Goal: Communication & Community: Answer question/provide support

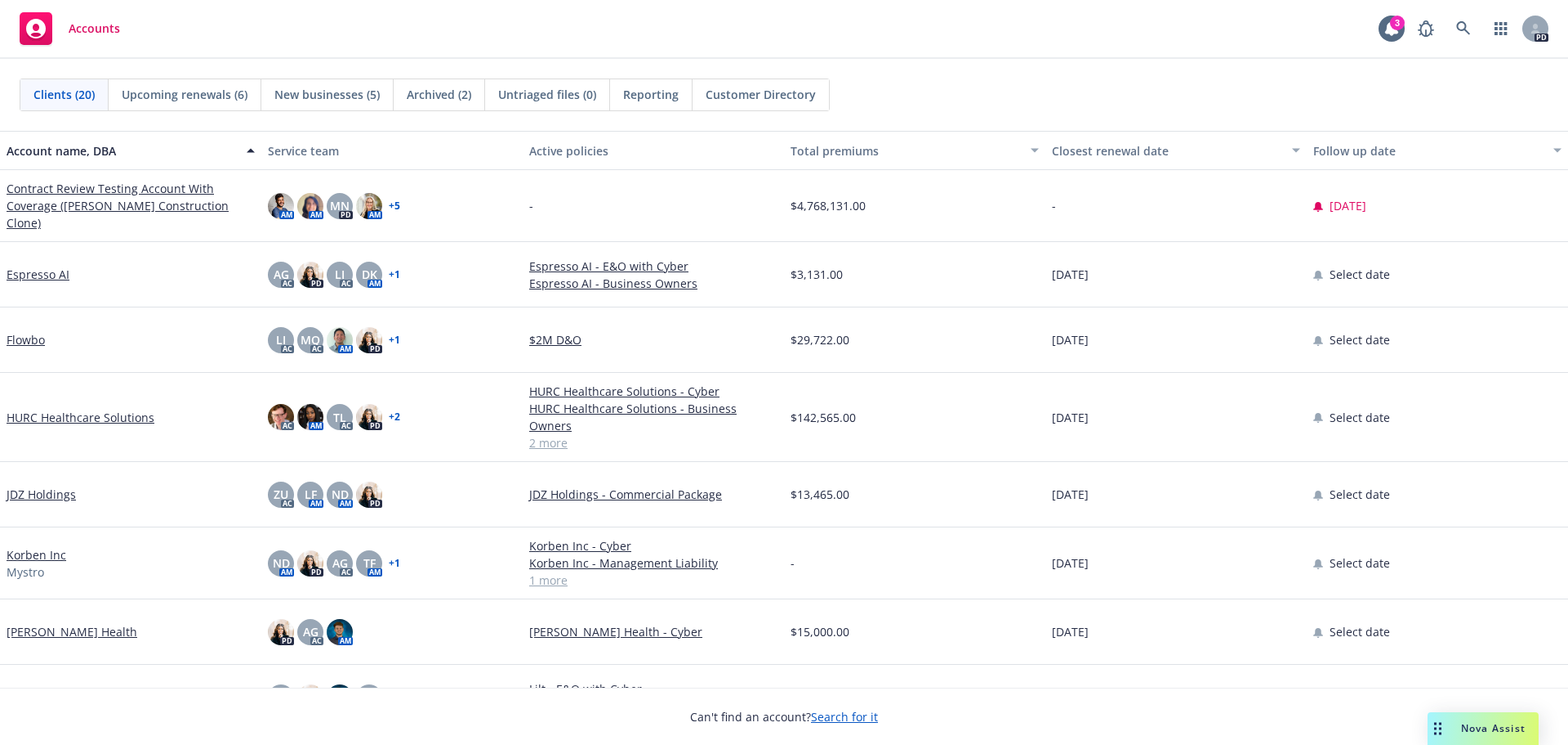
click at [1470, 734] on span "Nova Assist" at bounding box center [1493, 728] width 64 height 14
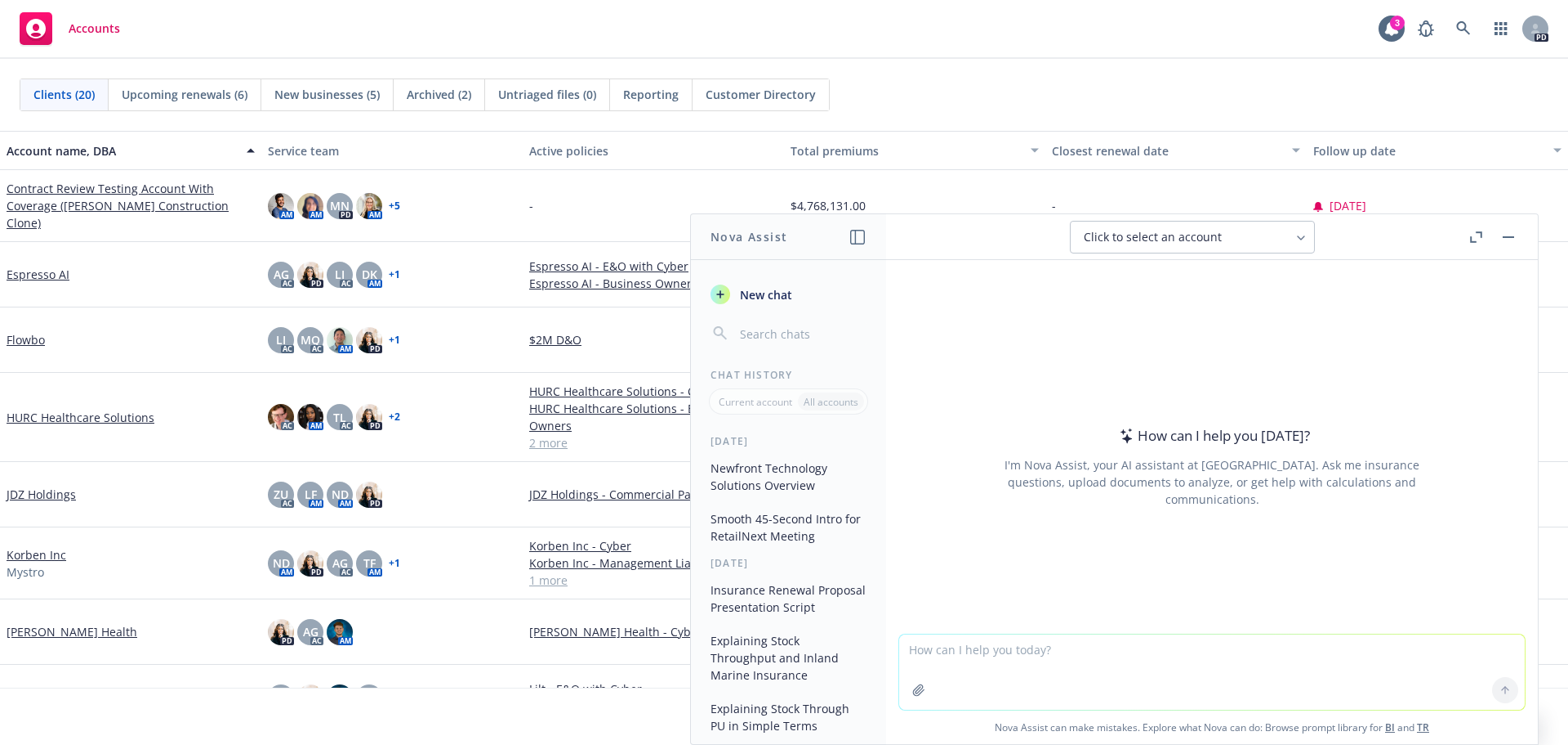
click at [941, 657] on textarea at bounding box center [1212, 672] width 626 height 75
paste textarea "I noticed that Vectra AI is your client. [PERSON_NAME] who’s on their legal tea…"
type textarea "smooth out: I noticed that Vectra AI is your client. [PERSON_NAME] who’s on the…"
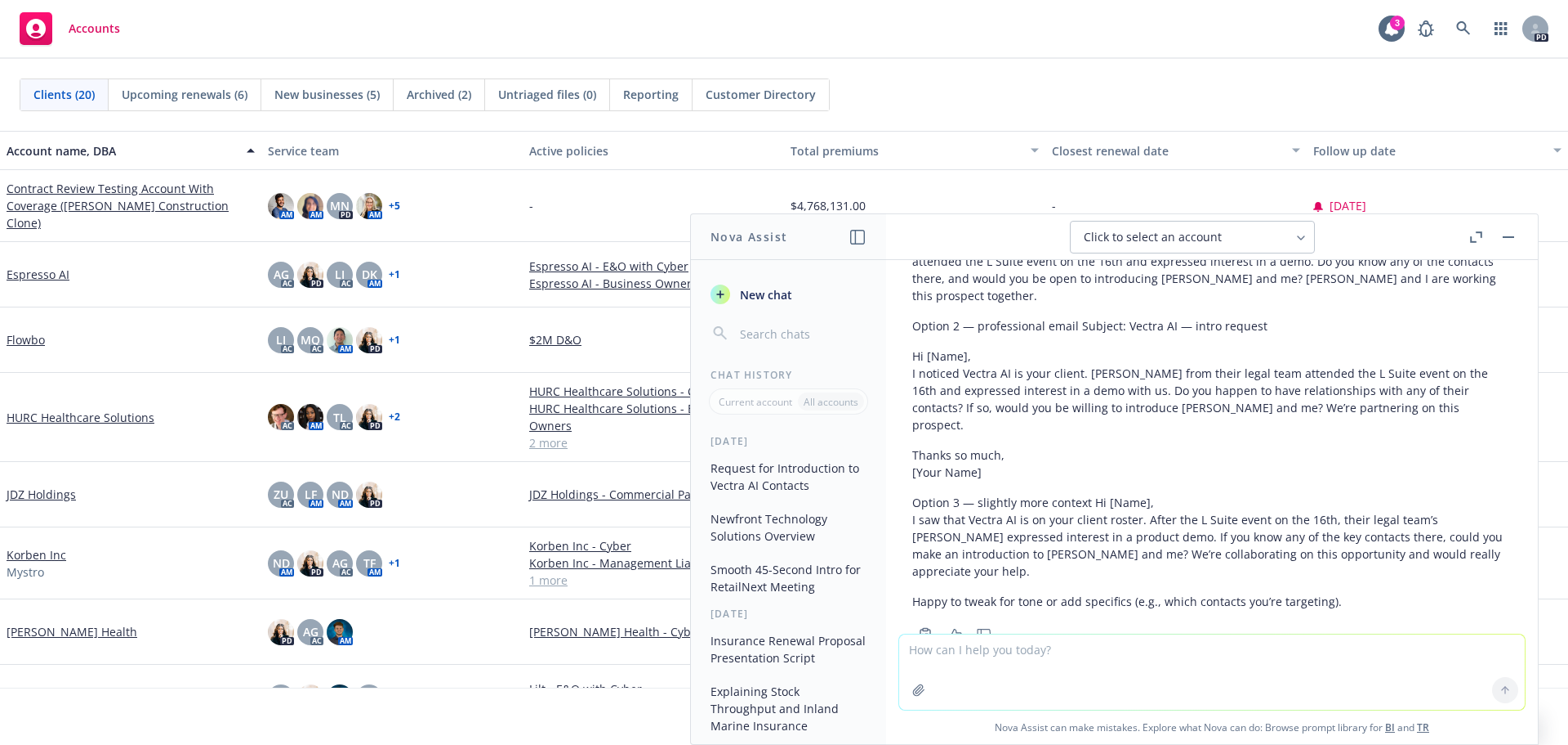
scroll to position [94, 0]
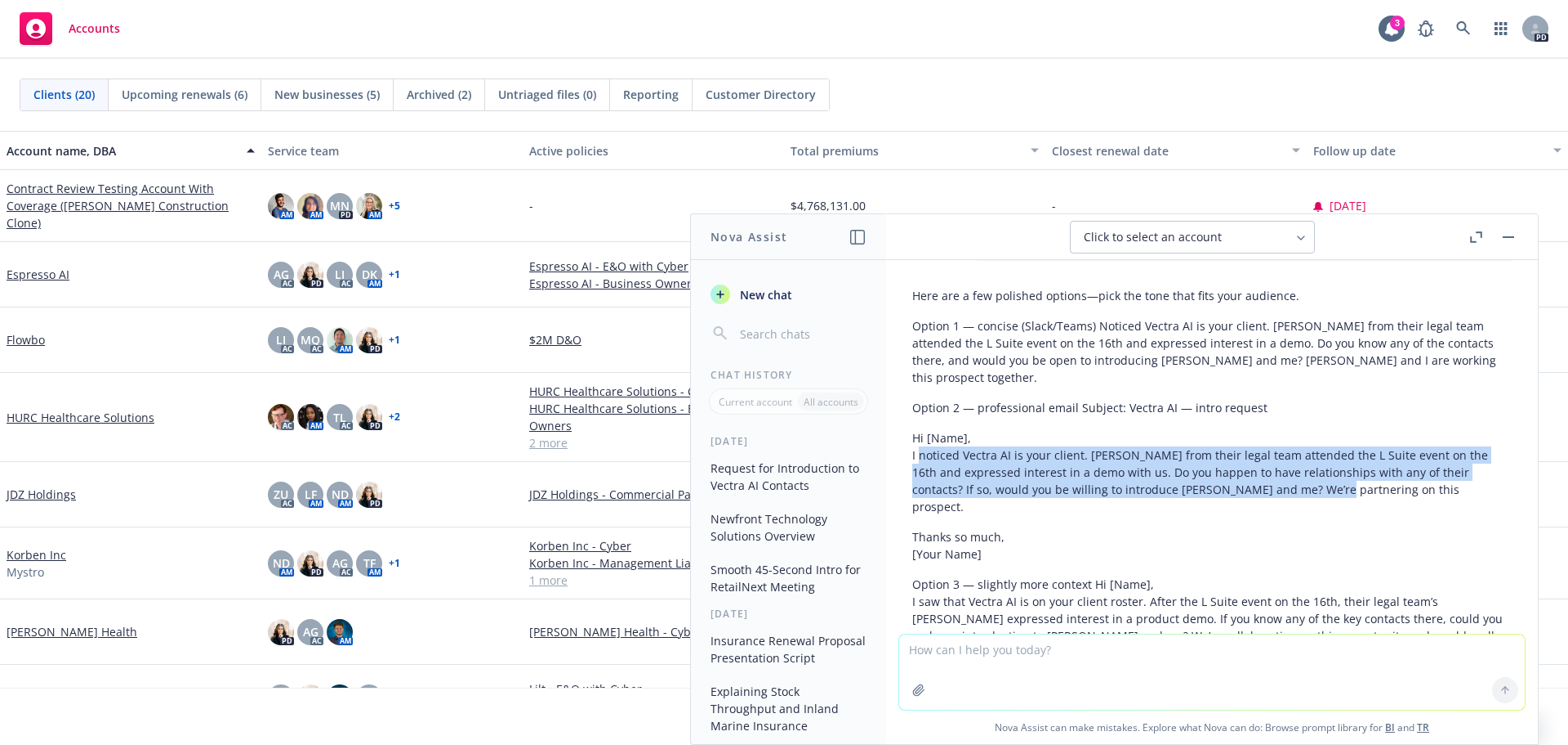
drag, startPoint x: 917, startPoint y: 440, endPoint x: 1280, endPoint y: 465, distance: 363.9
click at [1280, 465] on p "Hi [Name], I noticed Vectra AI is your client. [PERSON_NAME] from their legal t…" at bounding box center [1212, 472] width 600 height 86
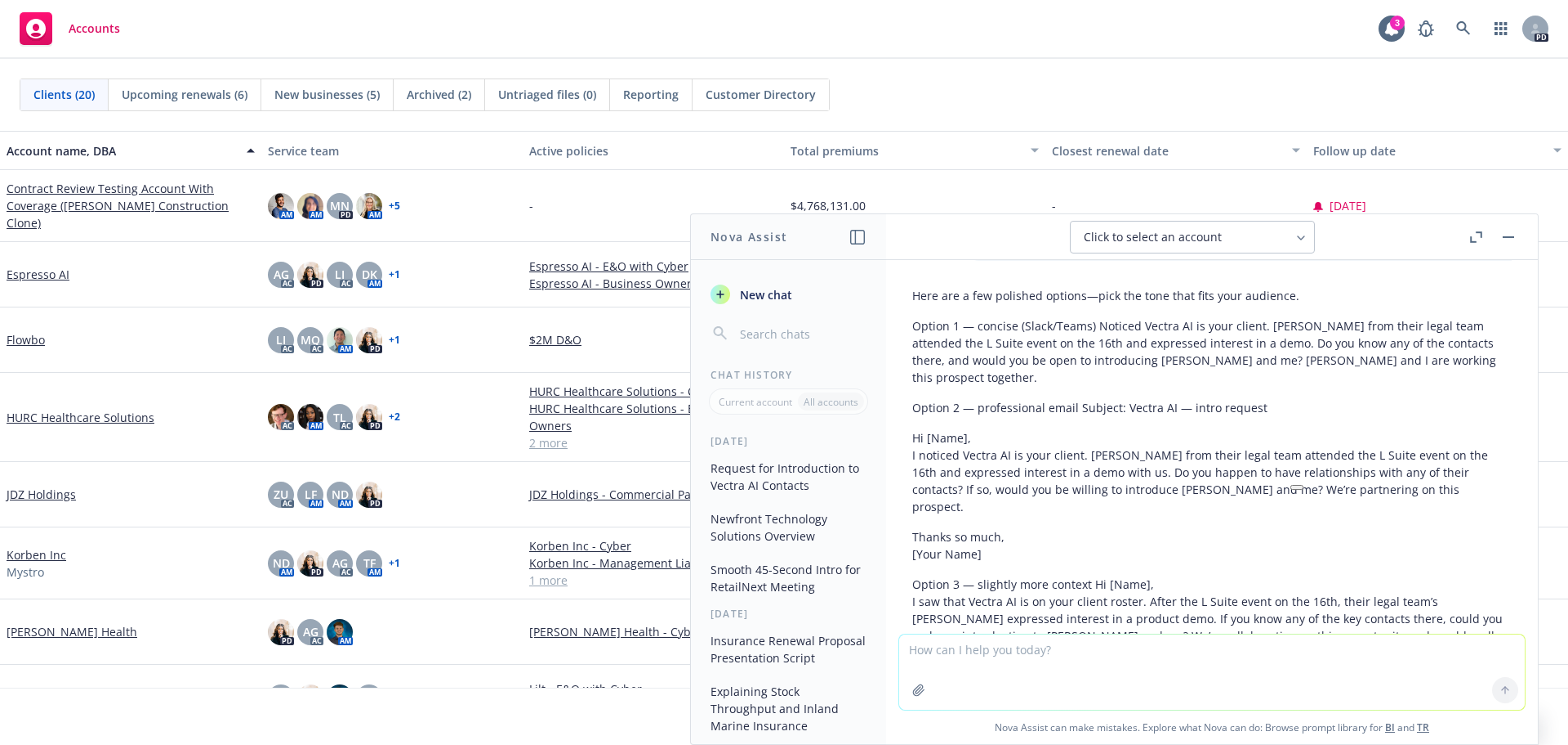
click at [1172, 492] on div "Here are a few polished options—pick the tone that fits your audience. Option 1…" at bounding box center [1212, 488] width 600 height 417
drag, startPoint x: 1342, startPoint y: 473, endPoint x: 920, endPoint y: 469, distance: 422.0
click at [920, 469] on p "Hi [Name], I noticed Vectra AI is your client. [PERSON_NAME] from their legal t…" at bounding box center [1212, 472] width 600 height 86
drag, startPoint x: 1392, startPoint y: 469, endPoint x: 1366, endPoint y: 482, distance: 29.1
click at [1391, 469] on p "Hi [Name], I noticed Vectra AI is your client. [PERSON_NAME] from their legal t…" at bounding box center [1212, 472] width 600 height 86
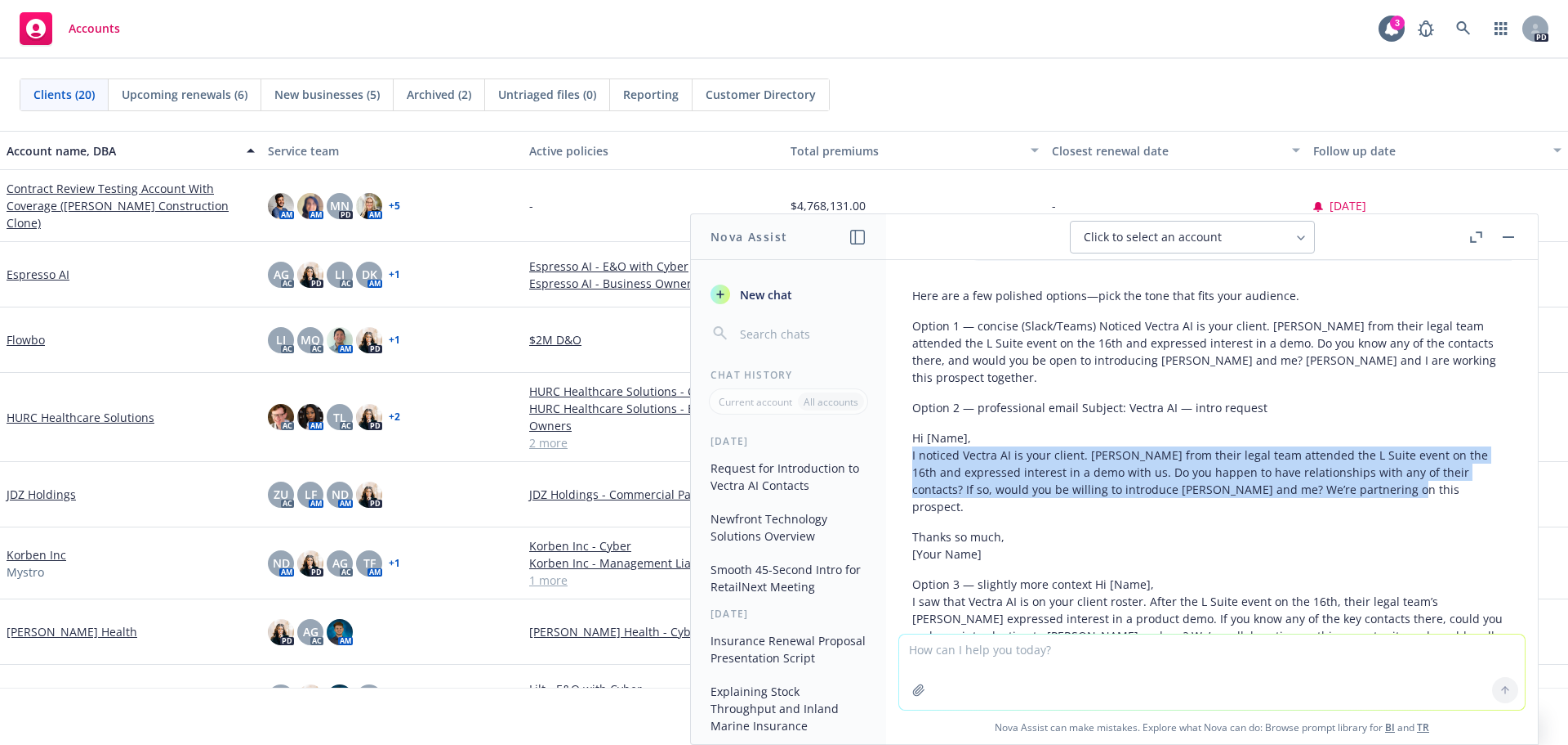
drag, startPoint x: 1356, startPoint y: 473, endPoint x: 904, endPoint y: 444, distance: 452.9
click at [904, 444] on div "Here are a few polished options—pick the tone that fits your audience. Option 1…" at bounding box center [1212, 503] width 626 height 447
copy p "I noticed Vectra AI is your client. [PERSON_NAME] from their legal team attende…"
click at [753, 296] on span "New chat" at bounding box center [764, 294] width 55 height 17
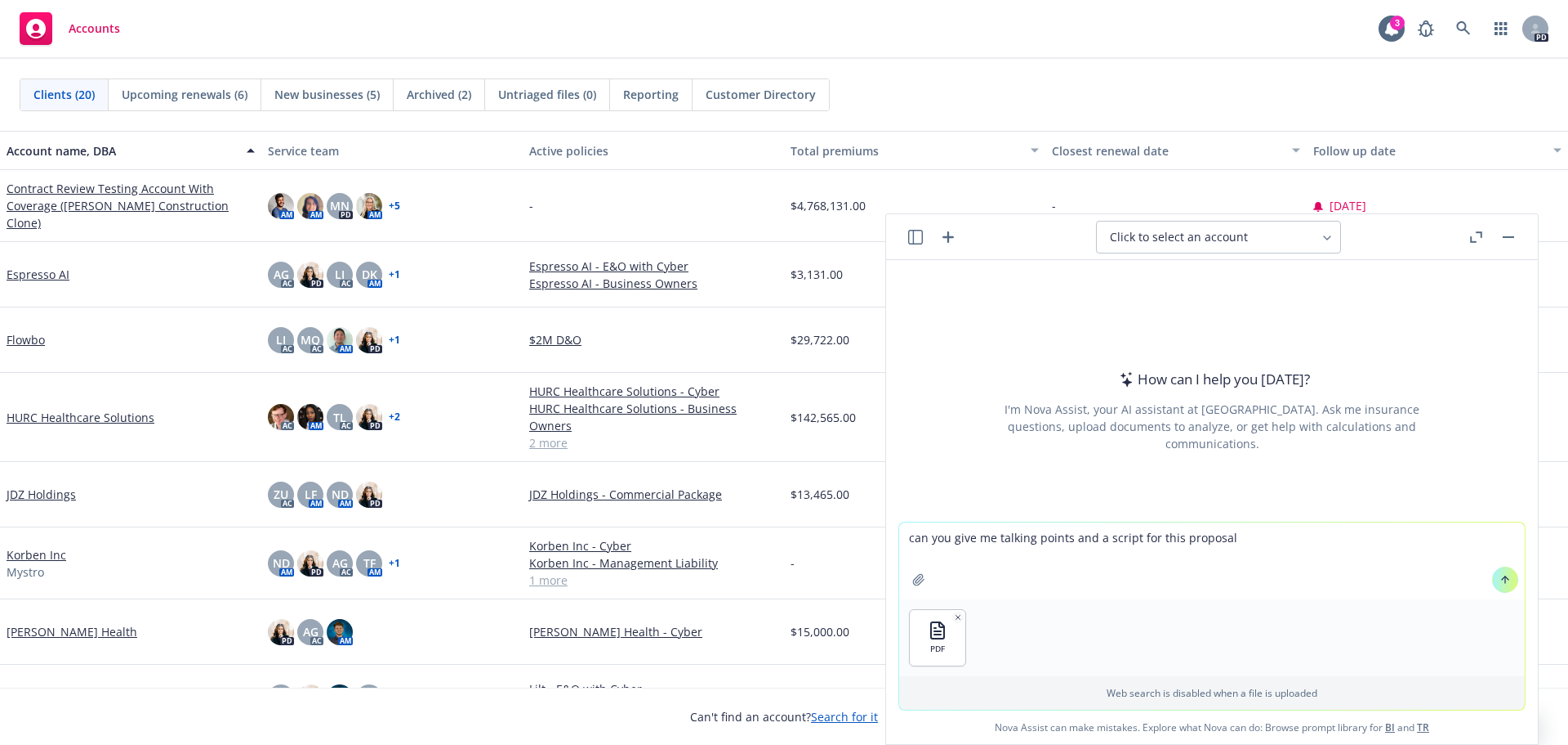
type textarea "can you give me talking points and a script for this proposal"
click at [955, 614] on icon "button" at bounding box center [959, 617] width 8 height 8
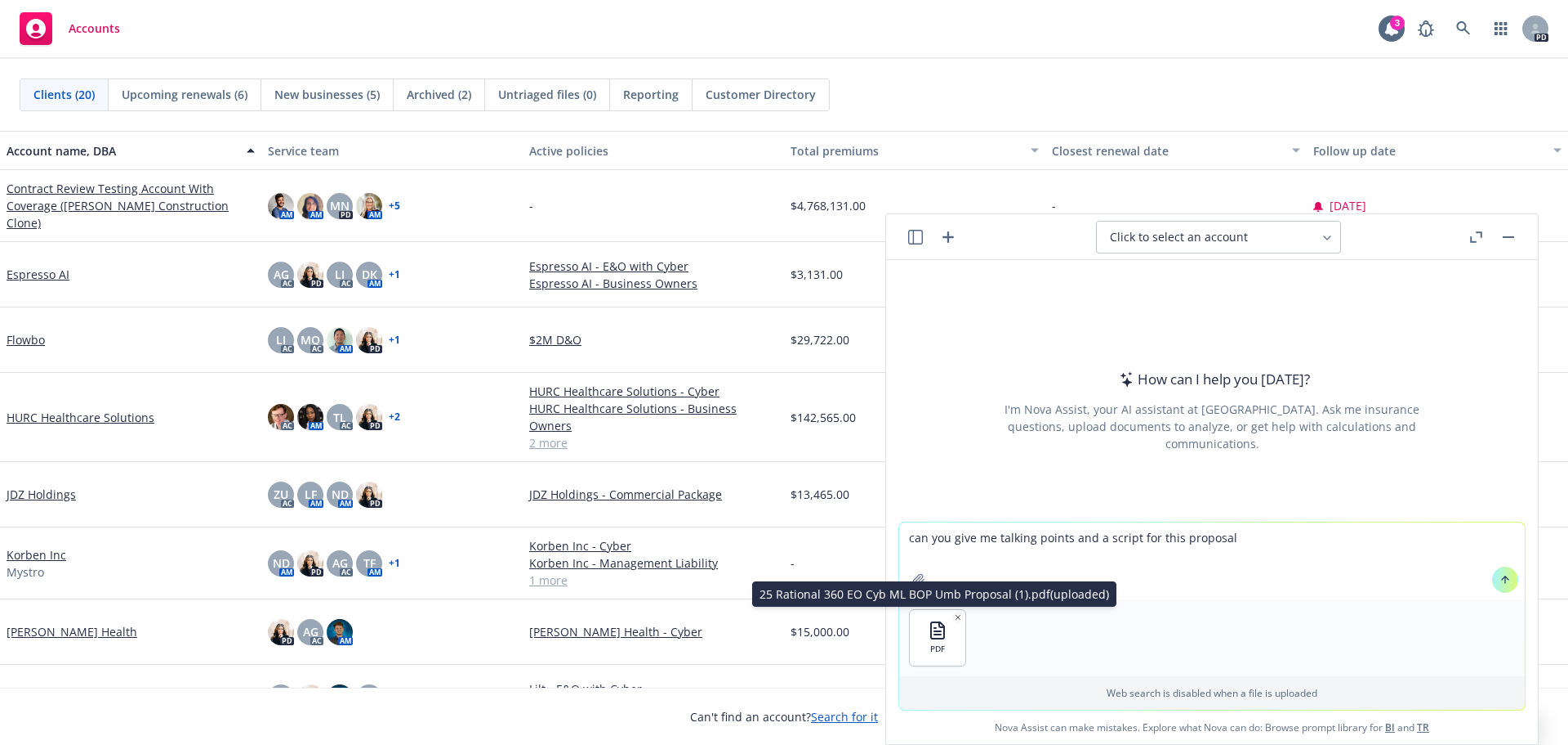
click at [955, 620] on icon "button" at bounding box center [959, 617] width 8 height 8
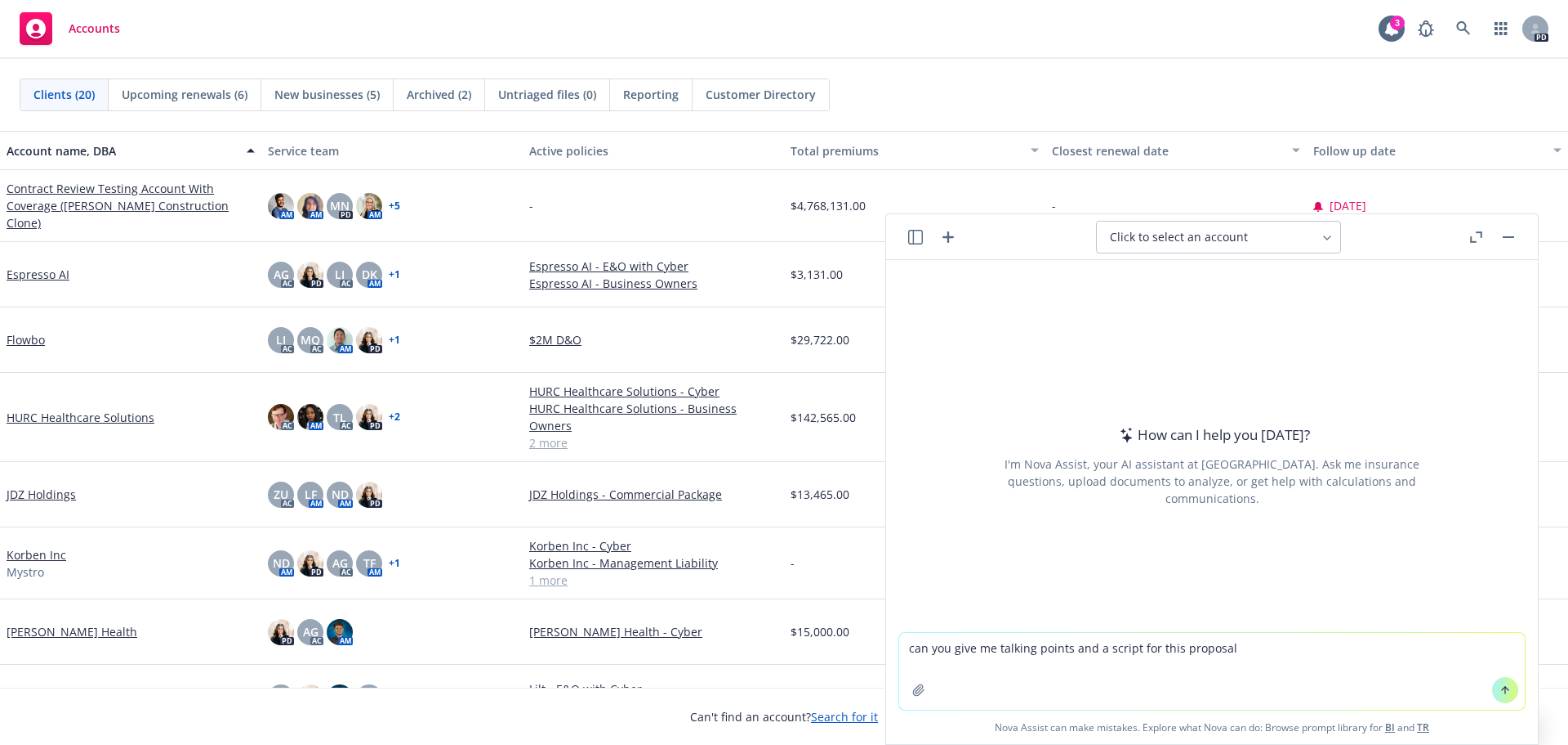
click at [1264, 640] on textarea "can you give me talking points and a script for this proposal" at bounding box center [1212, 671] width 626 height 77
drag, startPoint x: 1216, startPoint y: 640, endPoint x: 808, endPoint y: 648, distance: 408.1
click at [808, 646] on body "Accounts 3 PD Clients (20) Upcoming renewals (6) New businesses (5) Archived (2…" at bounding box center [784, 397] width 1568 height 794
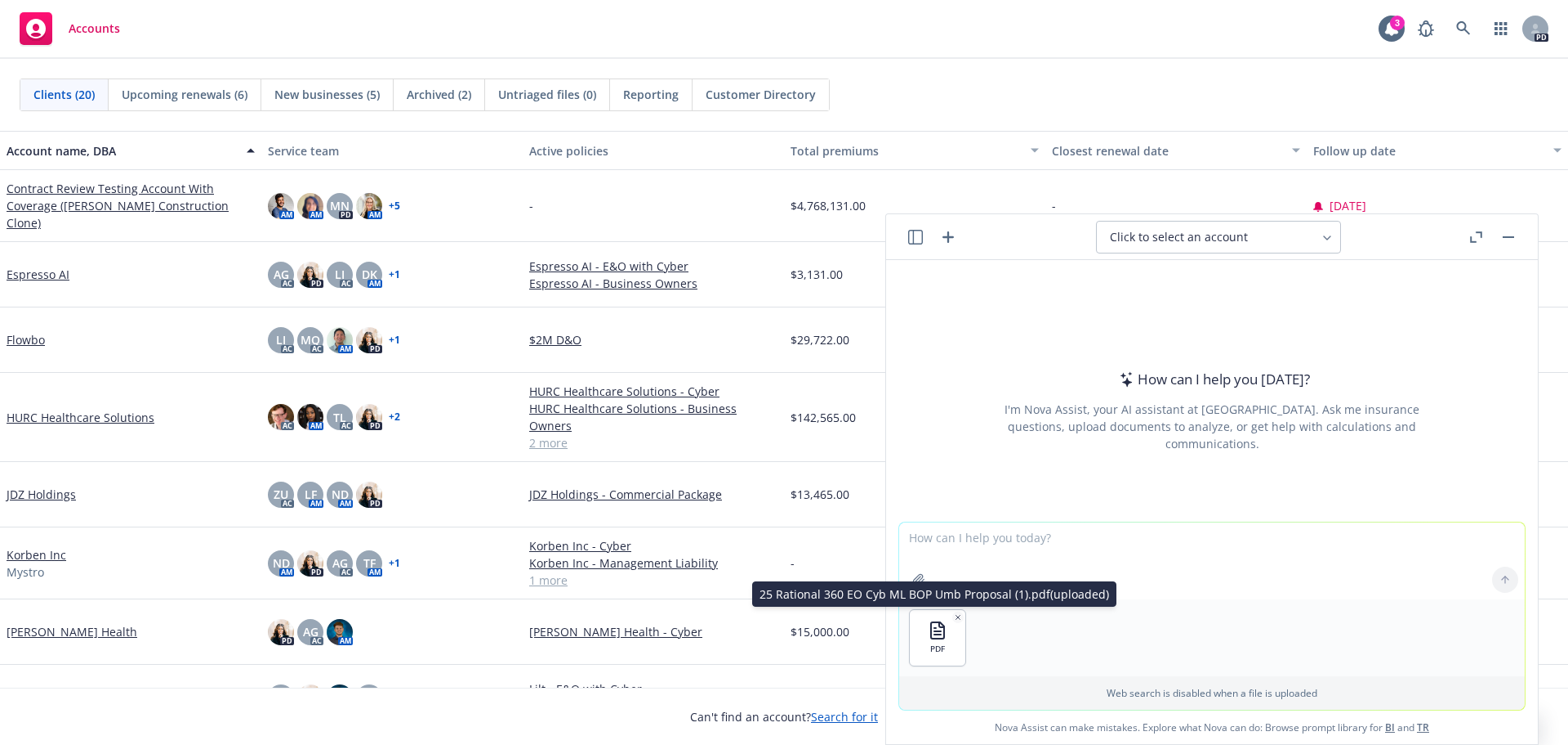
click at [955, 618] on icon "button" at bounding box center [959, 617] width 8 height 8
click at [955, 617] on icon "button" at bounding box center [959, 617] width 8 height 8
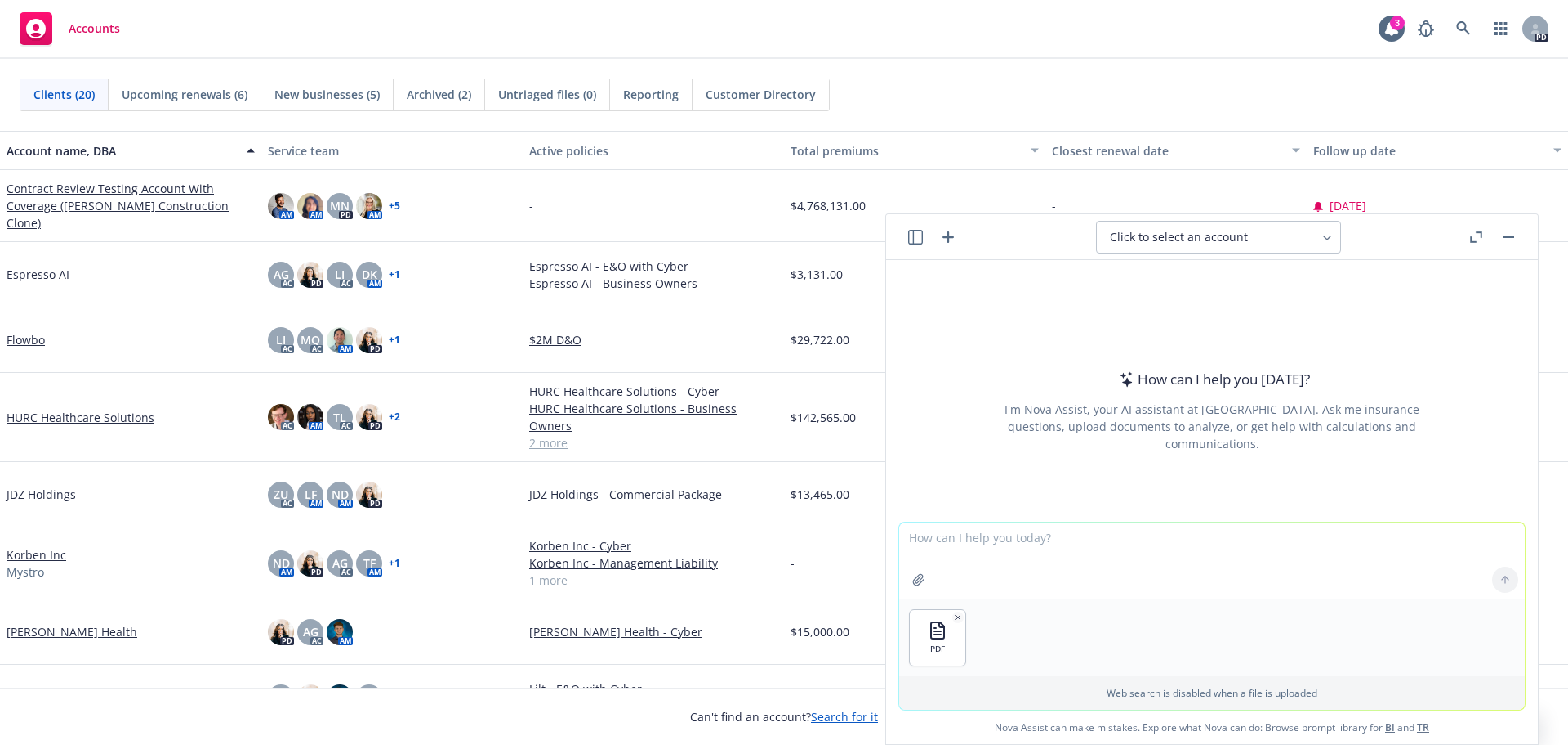
click at [957, 548] on textarea at bounding box center [1212, 560] width 626 height 77
type textarea "can you give me talking points and a script for this proposal what's changed an…"
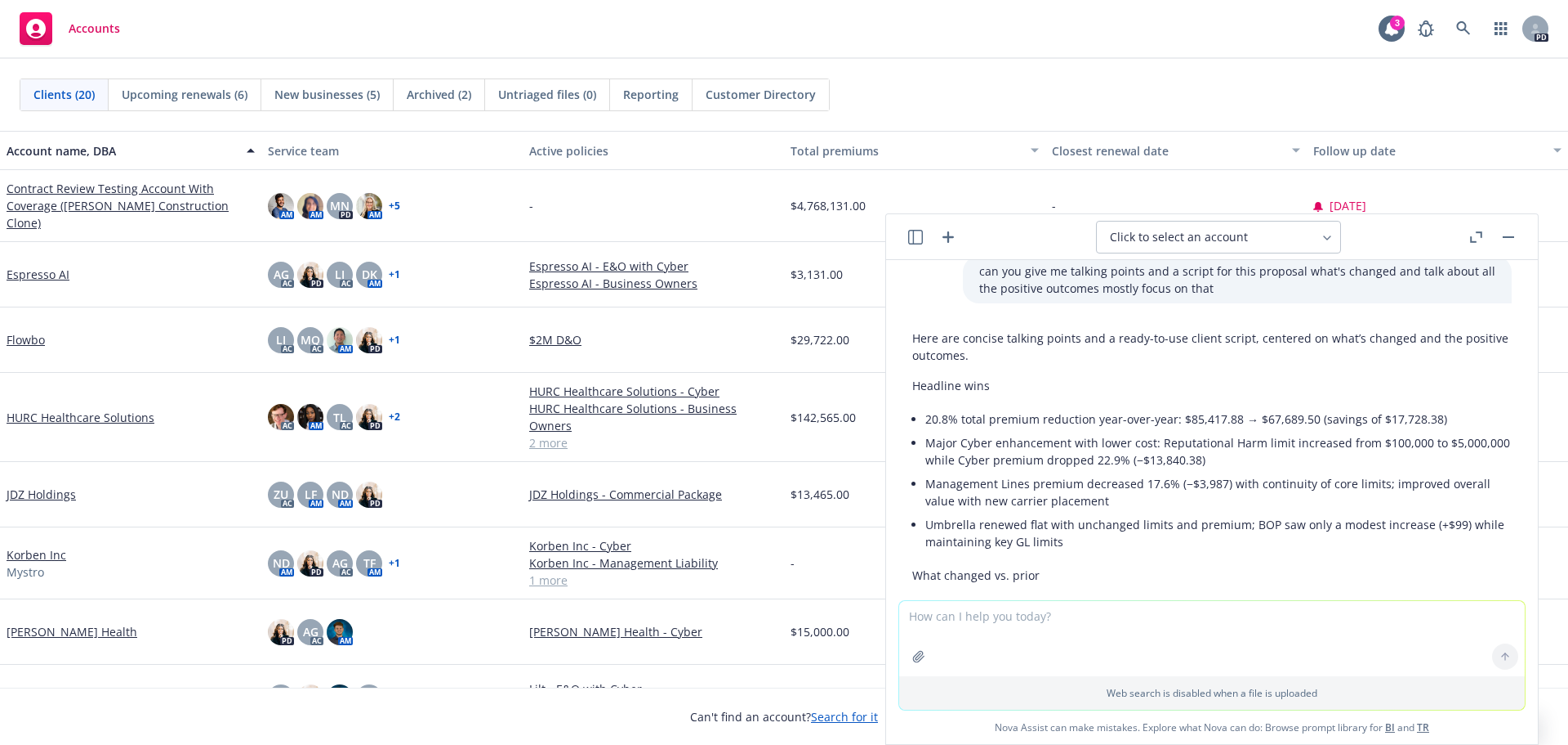
scroll to position [93, 0]
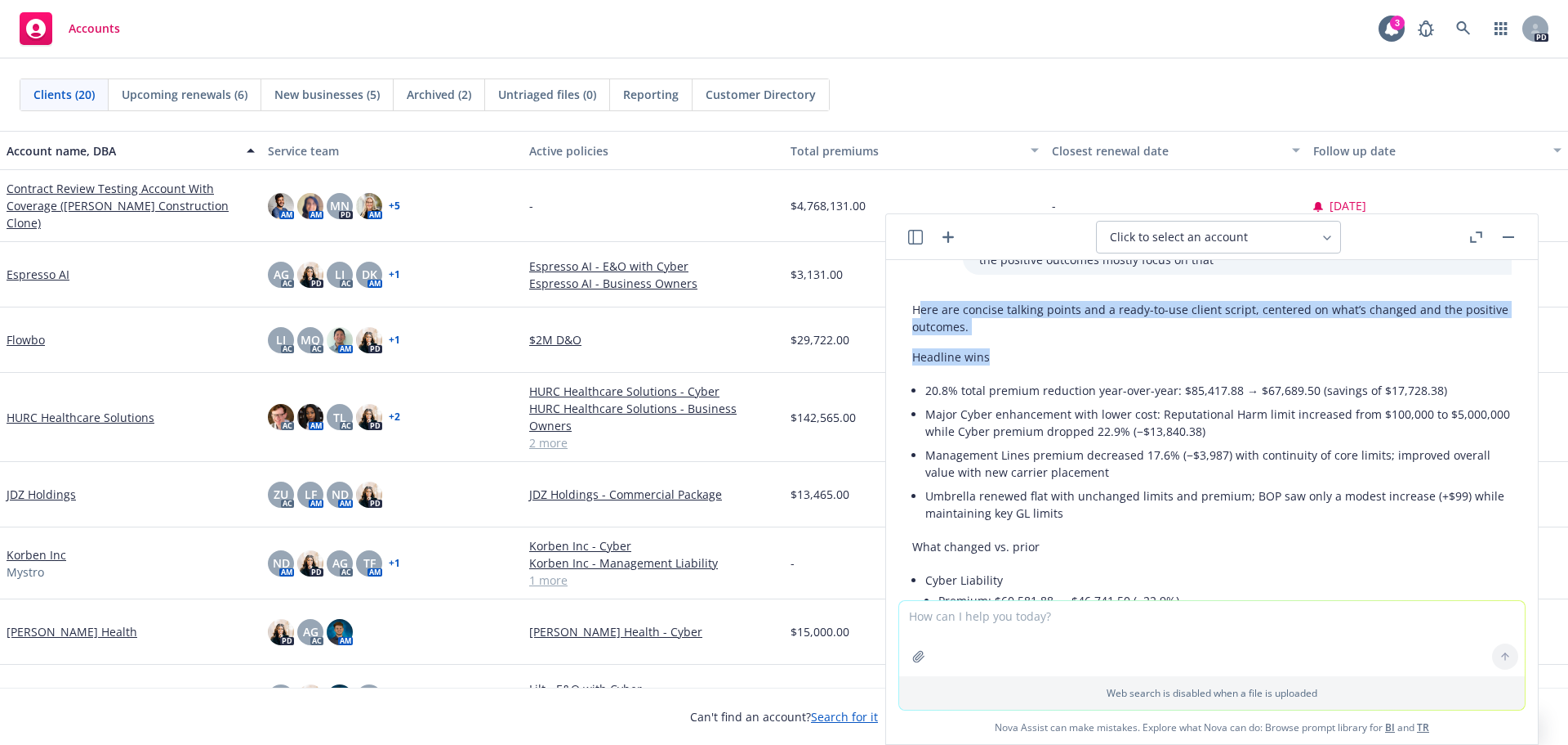
drag, startPoint x: 917, startPoint y: 310, endPoint x: 996, endPoint y: 364, distance: 95.7
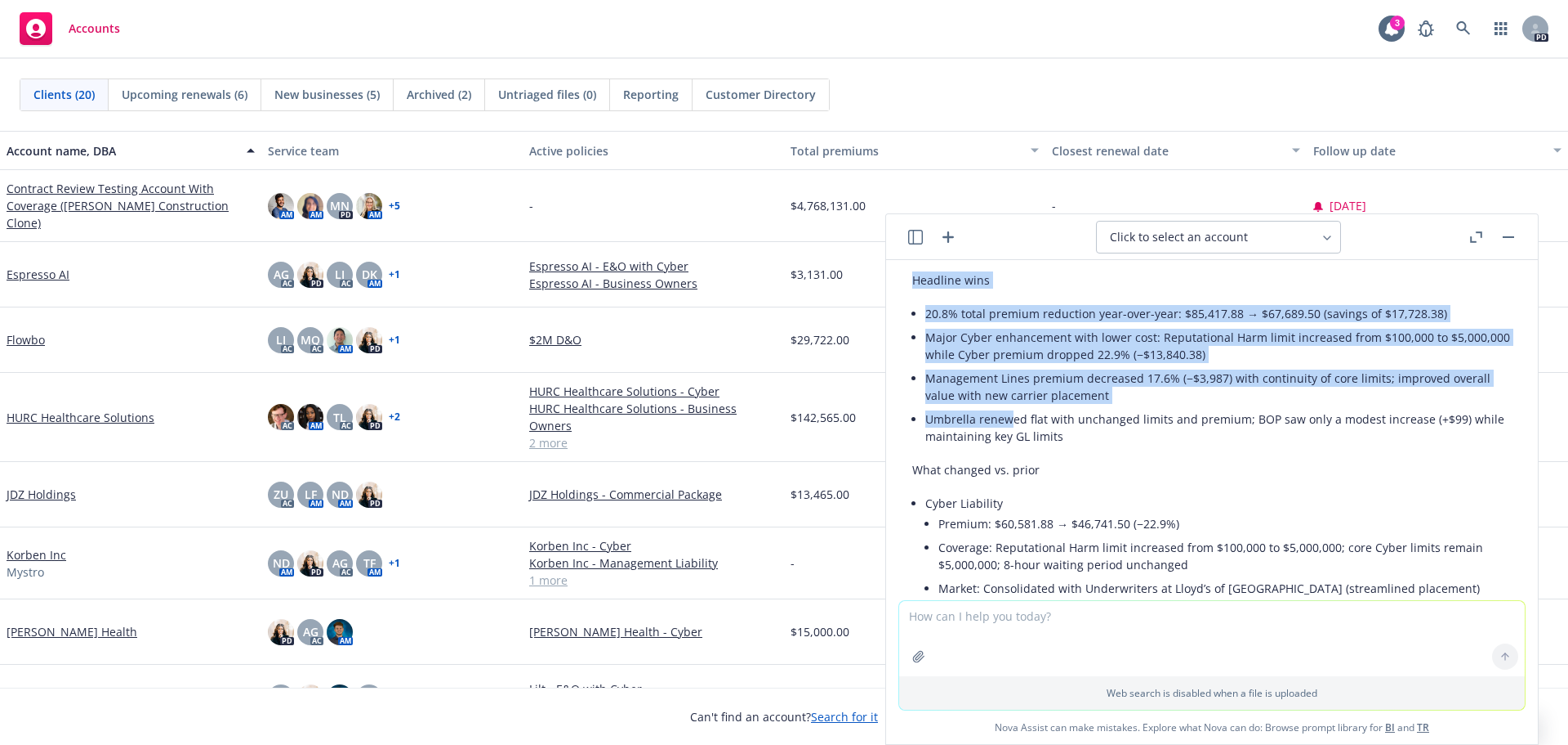
scroll to position [175, 0]
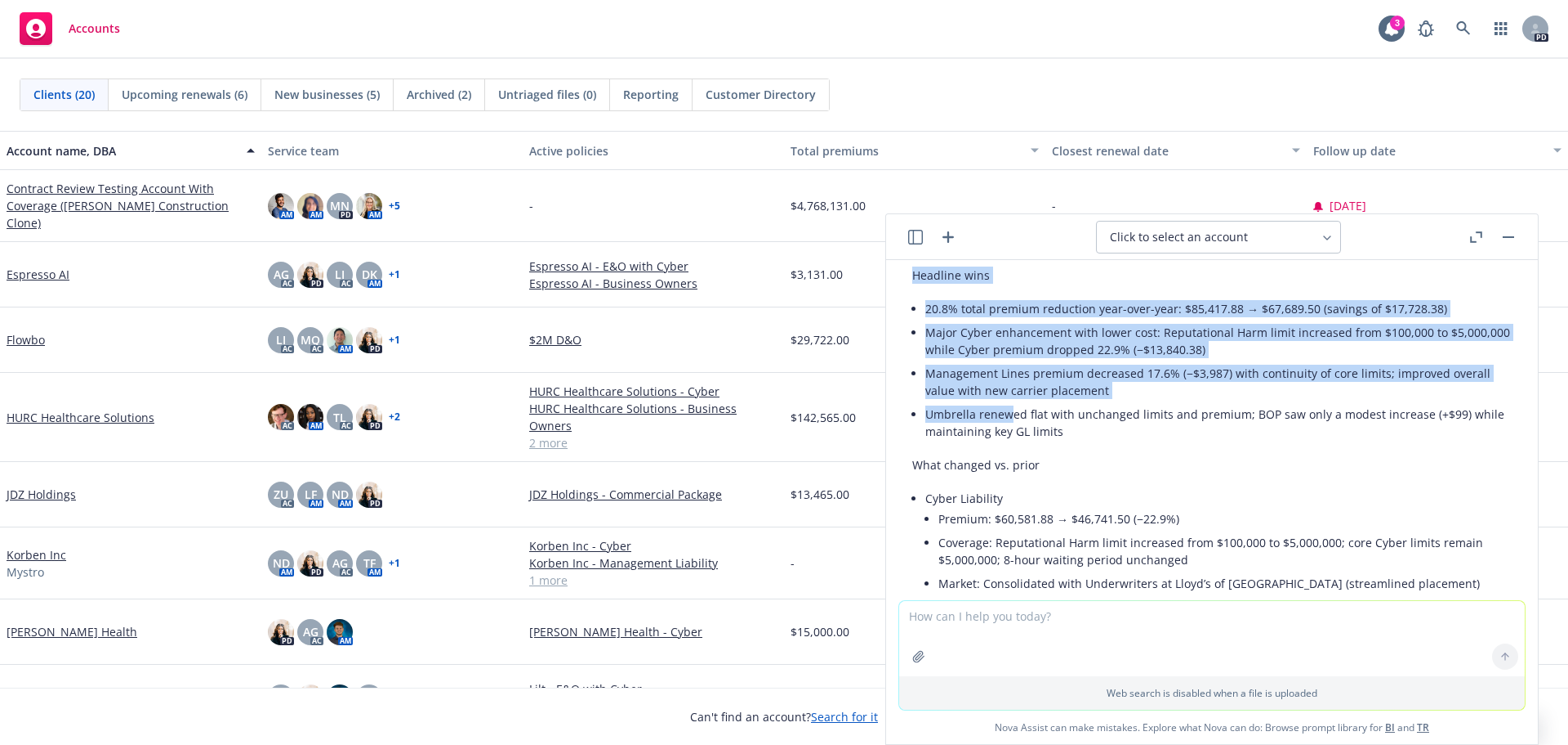
drag, startPoint x: 912, startPoint y: 354, endPoint x: 1019, endPoint y: 358, distance: 107.1
click at [1068, 299] on li "20.8% total premium reduction year-over-year: $85,417.88 → $67,689.50 (savings …" at bounding box center [1219, 309] width 587 height 24
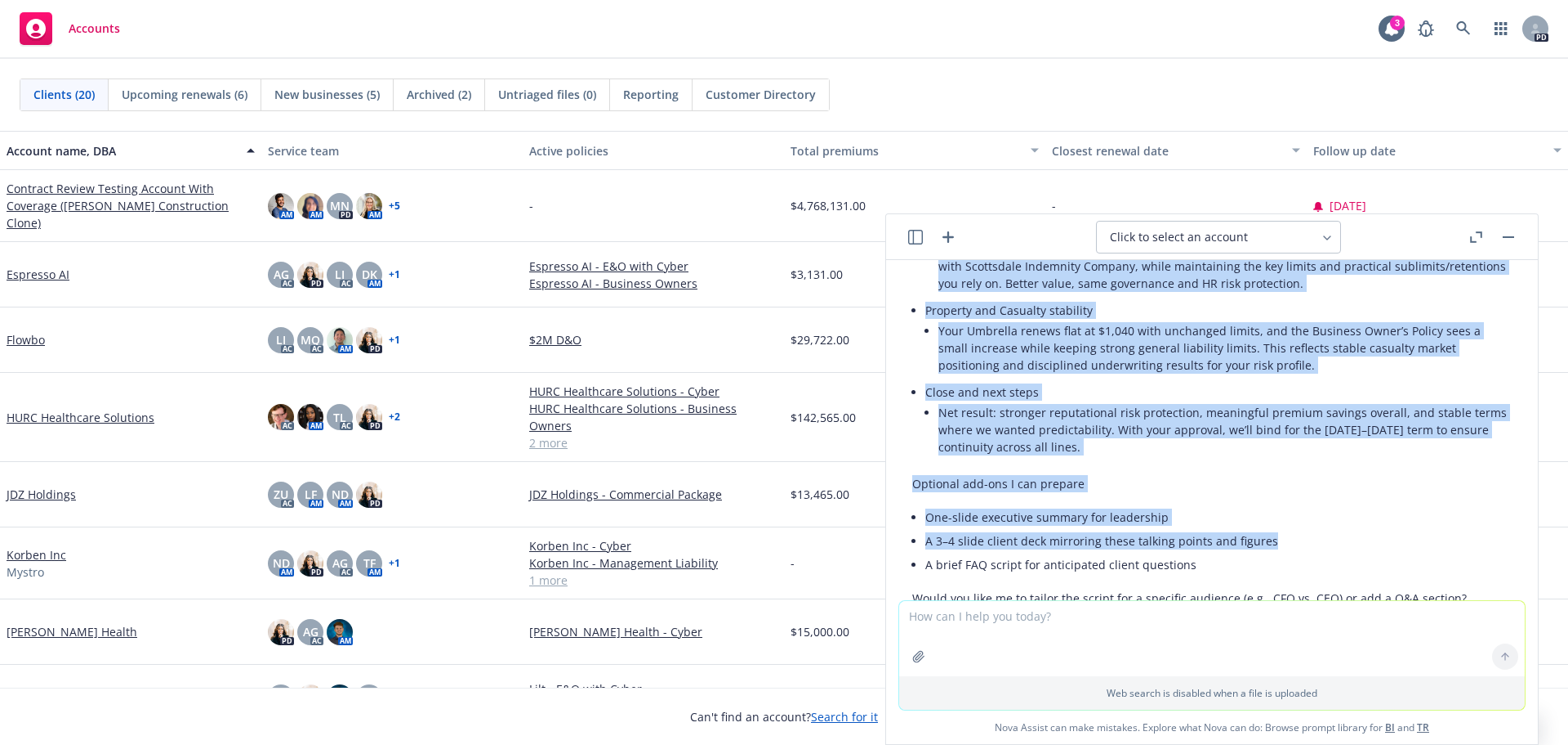
scroll to position [1564, 0]
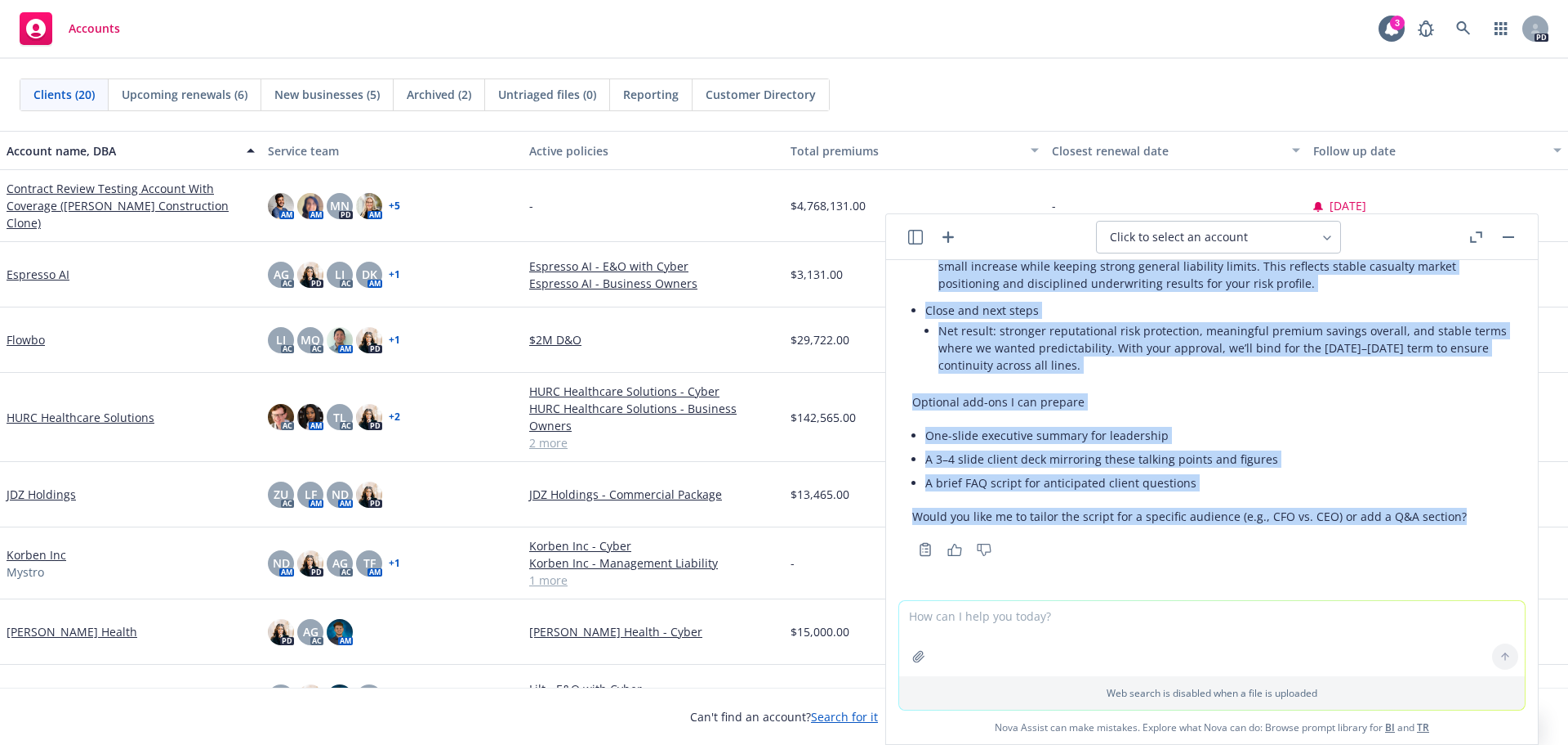
drag, startPoint x: 930, startPoint y: 308, endPoint x: 1424, endPoint y: 513, distance: 534.8
copy div "0.8% total premium reduction year-over-year: $85,417.88 → $67,689.50 (savings o…"
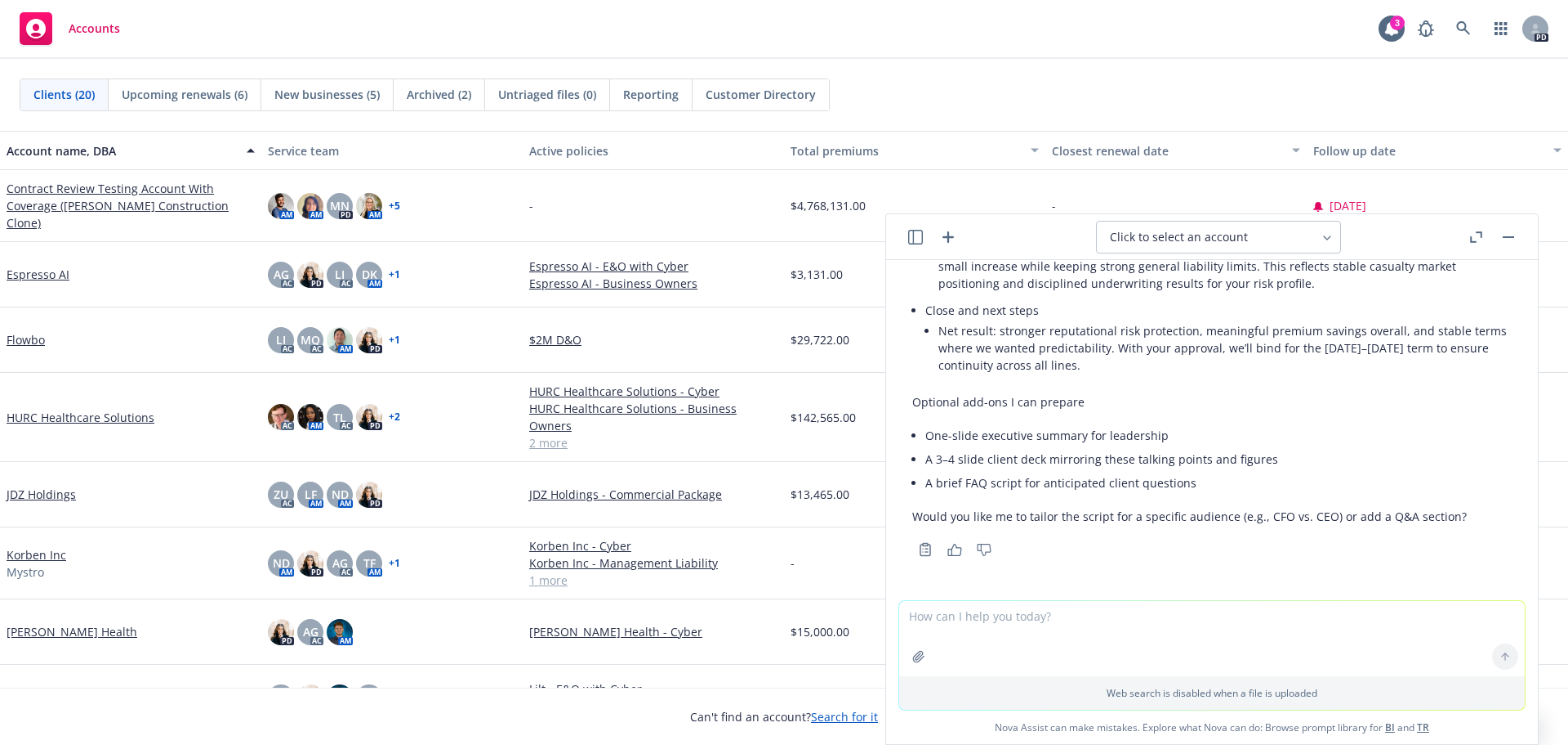
click at [1206, 630] on textarea at bounding box center [1212, 638] width 626 height 75
type textarea "can you put this in order"
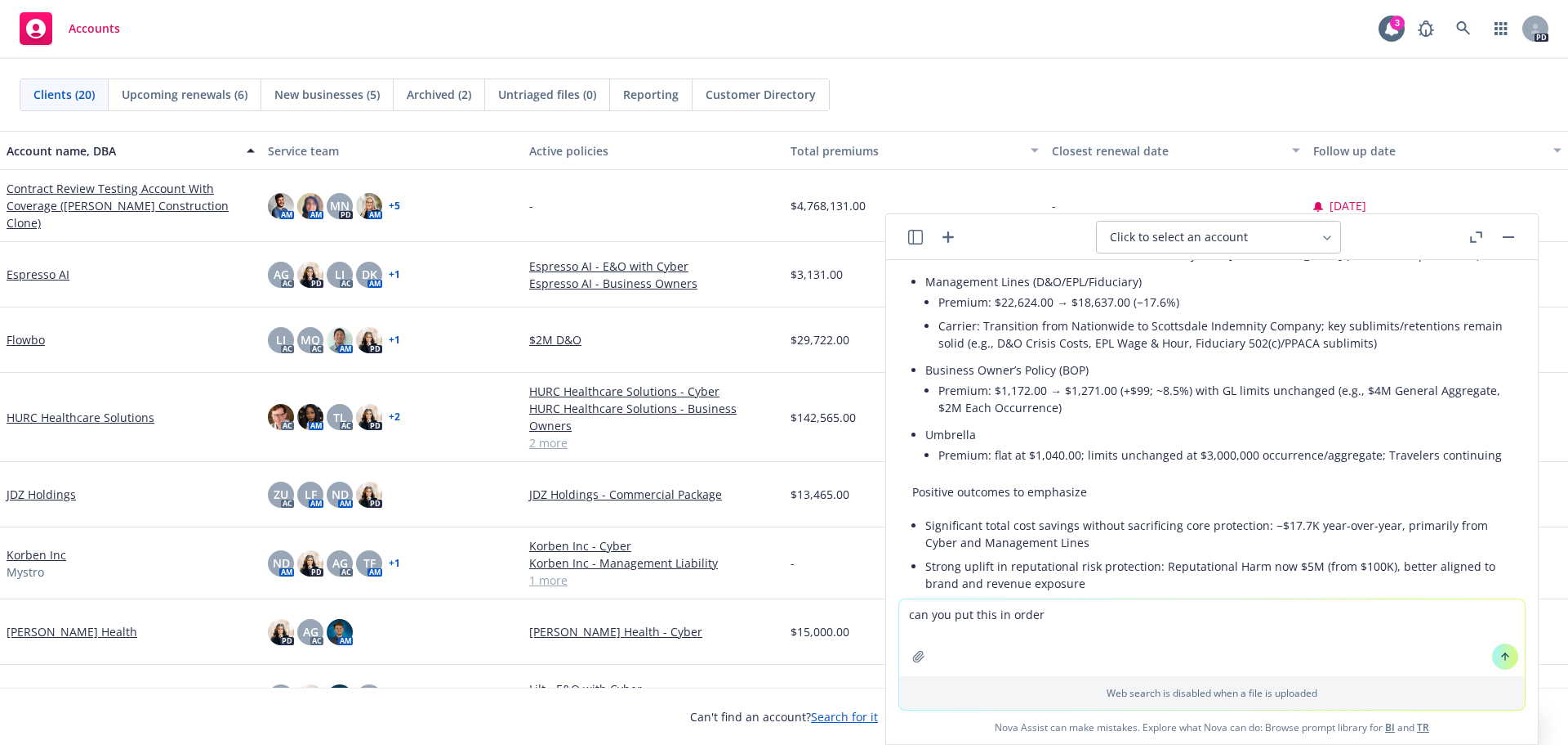
scroll to position [0, 0]
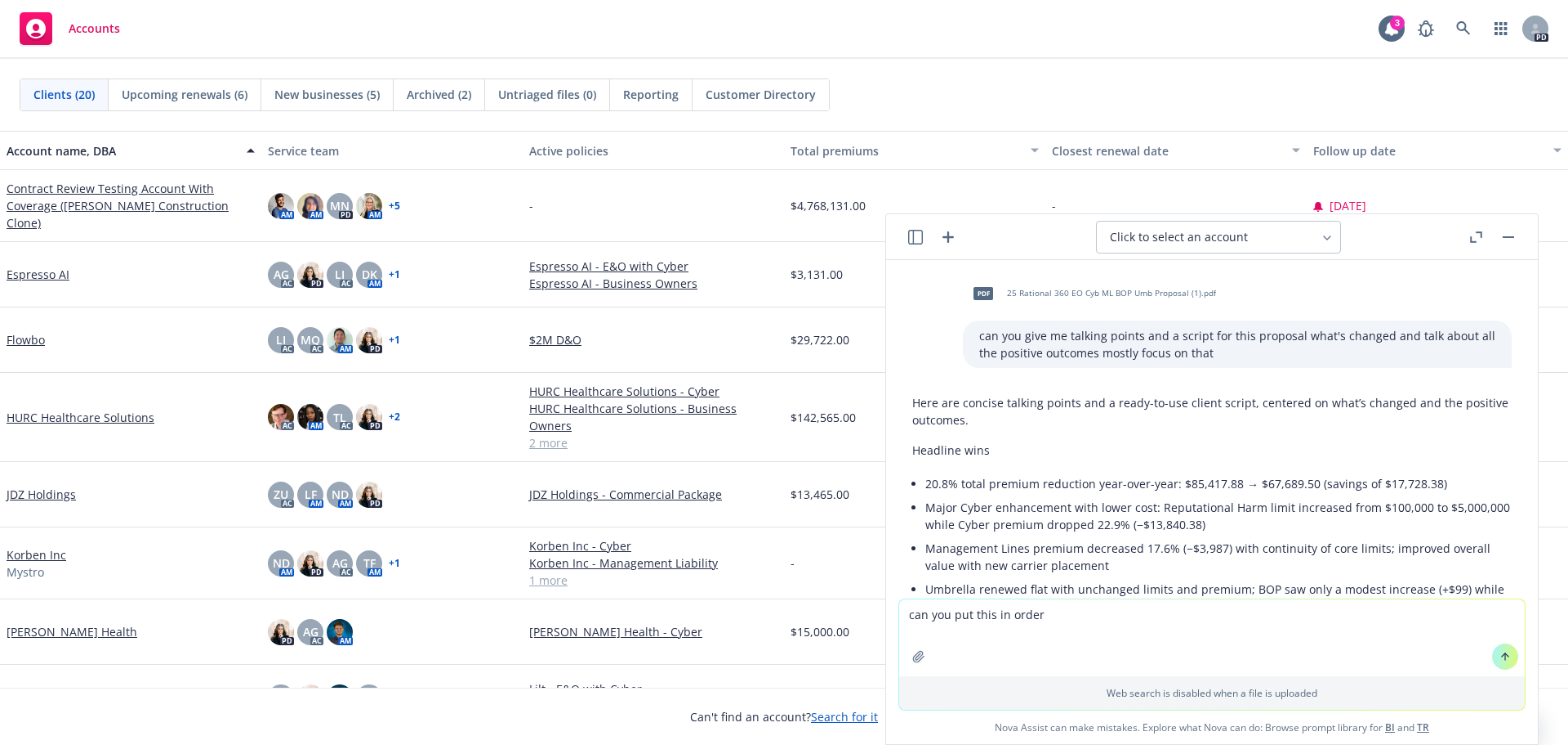
click at [1057, 626] on textarea "can you put this in order" at bounding box center [1212, 637] width 626 height 77
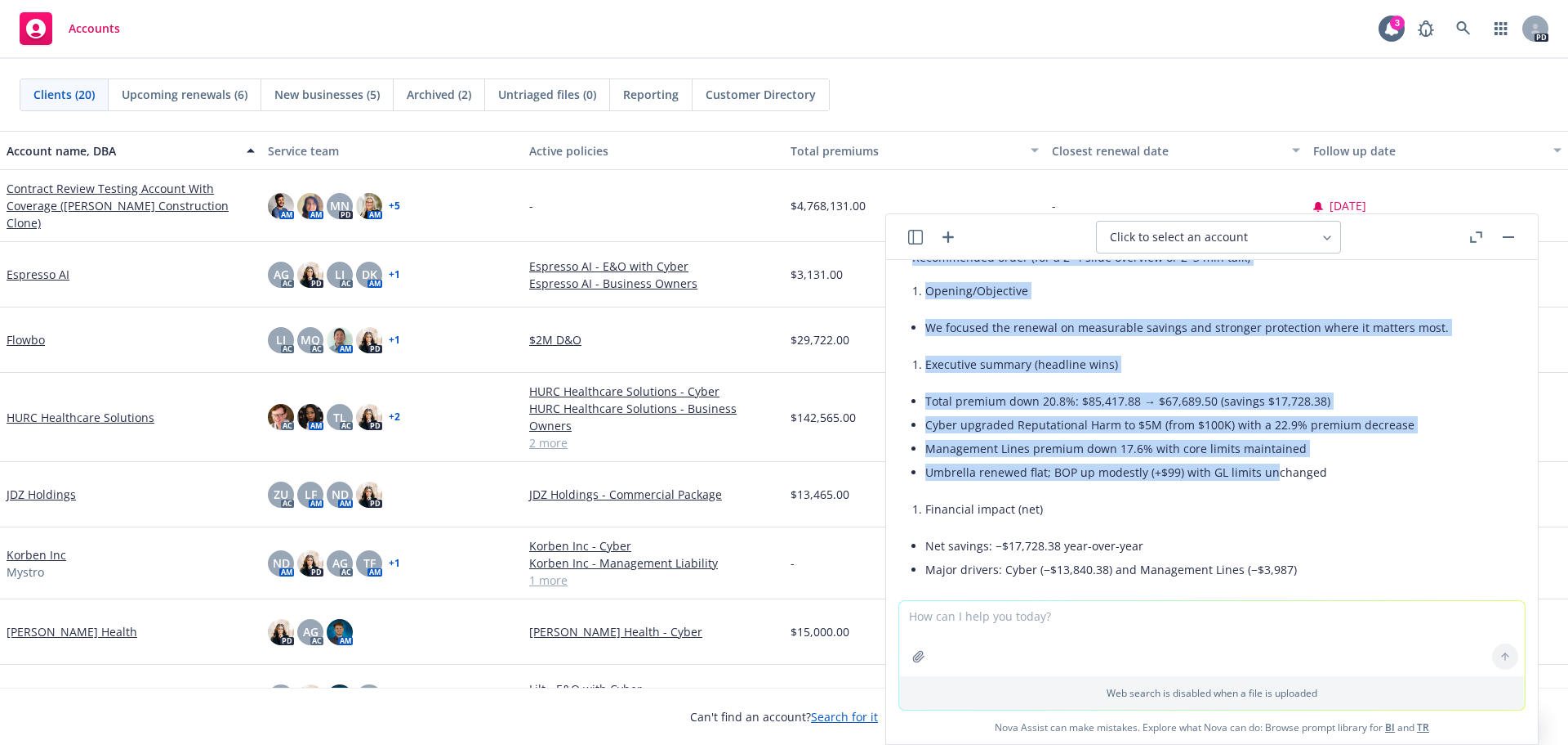
scroll to position [2012, 0]
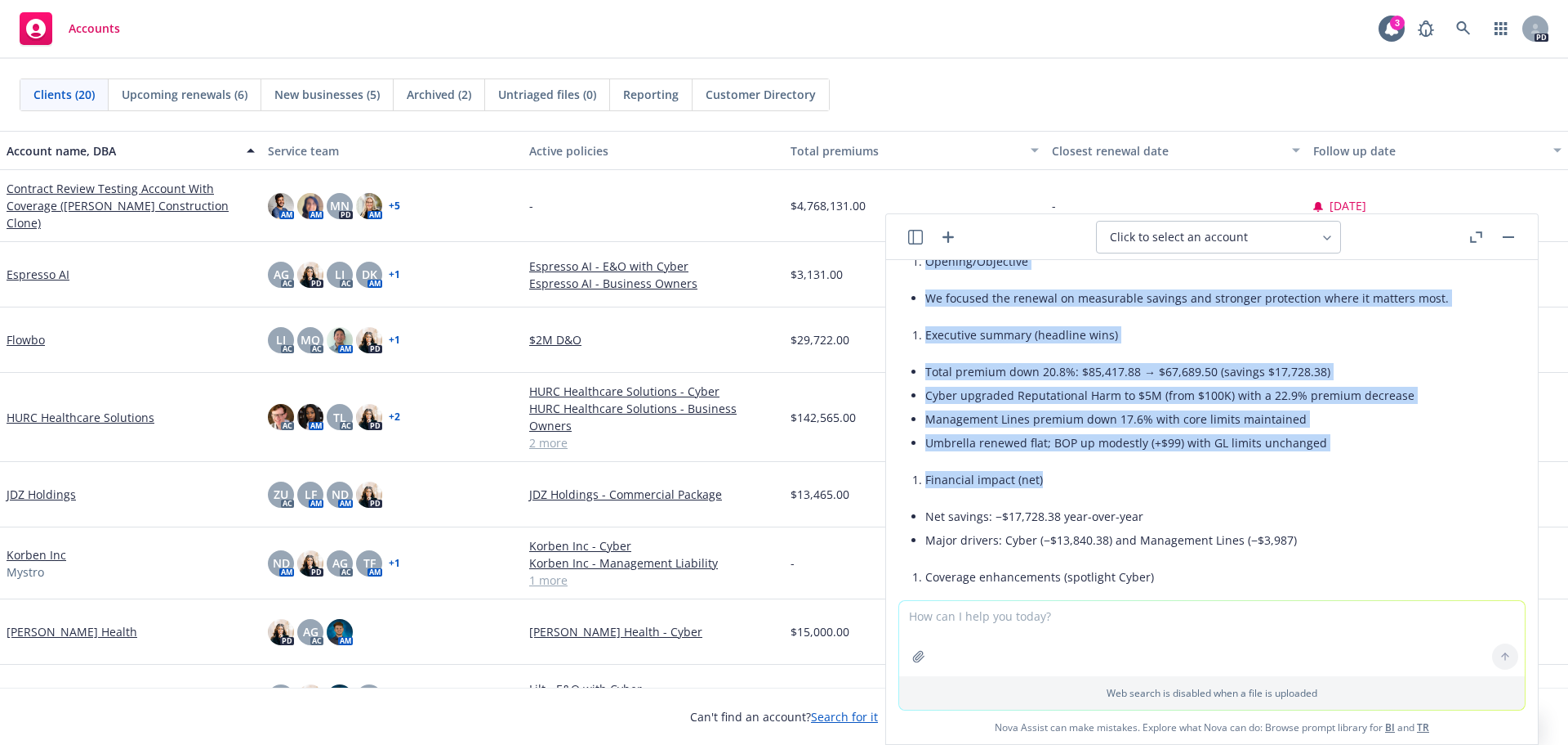
drag, startPoint x: 913, startPoint y: 361, endPoint x: 1270, endPoint y: 470, distance: 373.3
click at [1168, 431] on li "Umbrella renewed flat; BOP up modestly (+$99) with GL limits unchanged" at bounding box center [1219, 443] width 587 height 24
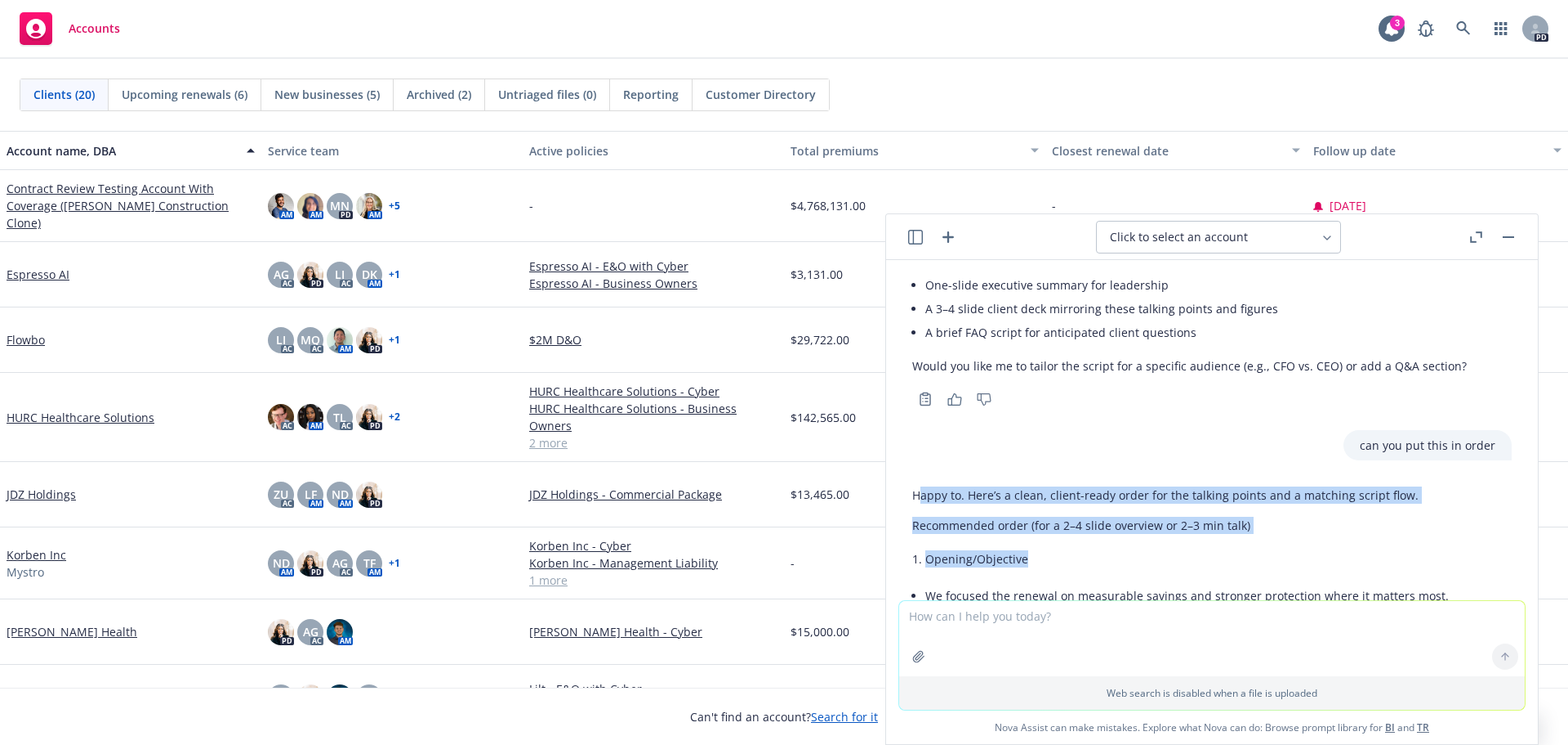
scroll to position [1767, 0]
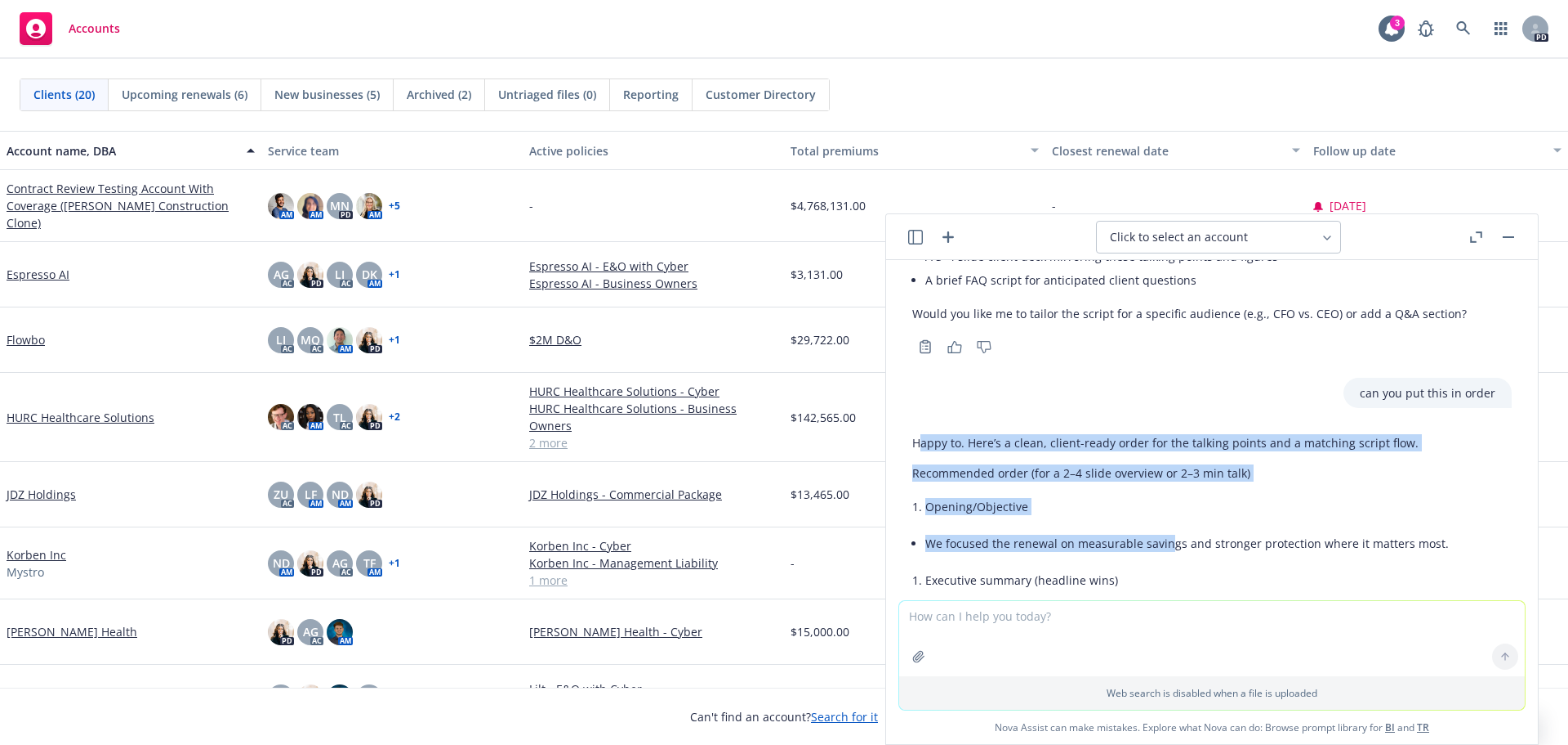
drag, startPoint x: 923, startPoint y: 517, endPoint x: 1167, endPoint y: 536, distance: 244.7
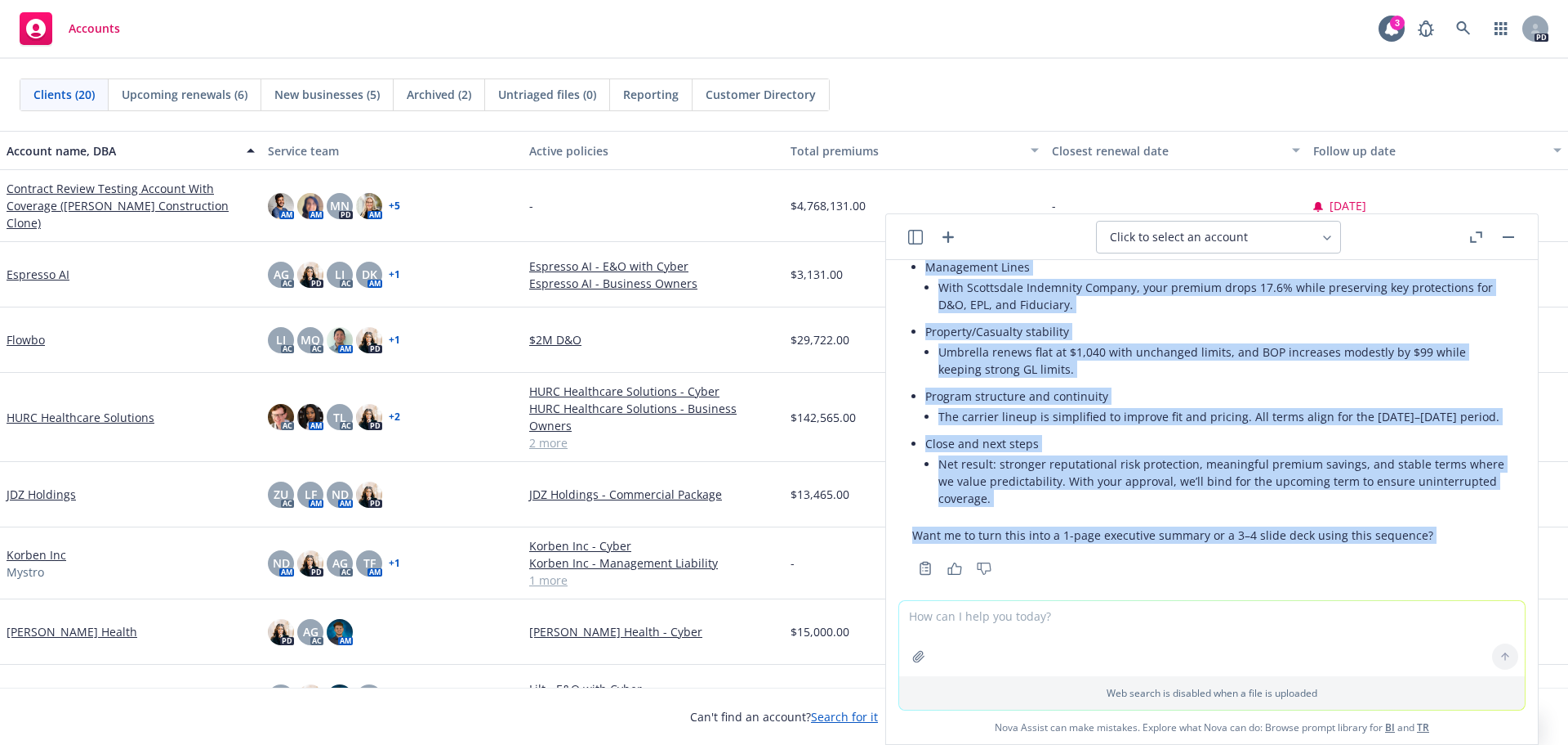
scroll to position [3239, 0]
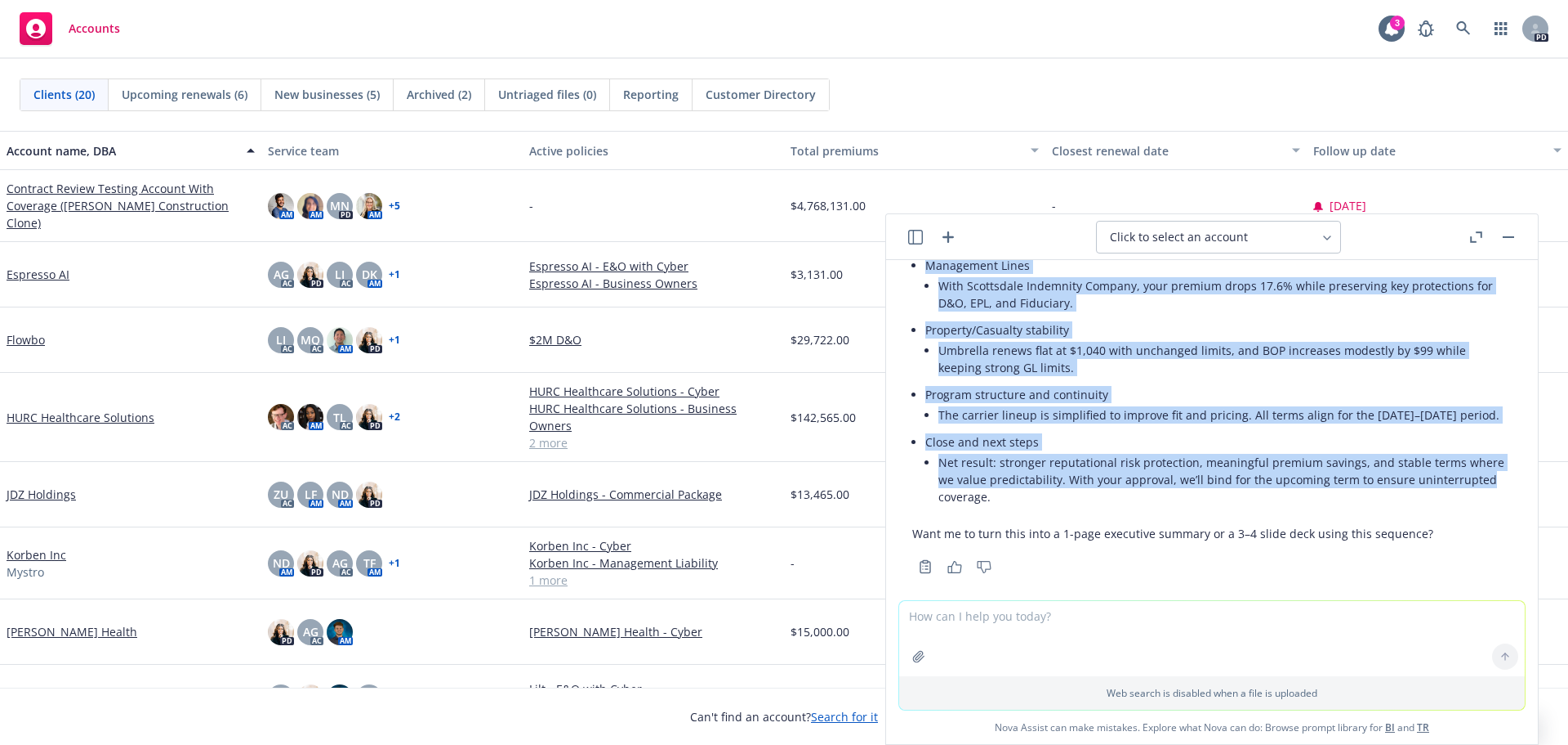
drag, startPoint x: 916, startPoint y: 438, endPoint x: 1483, endPoint y: 457, distance: 567.3
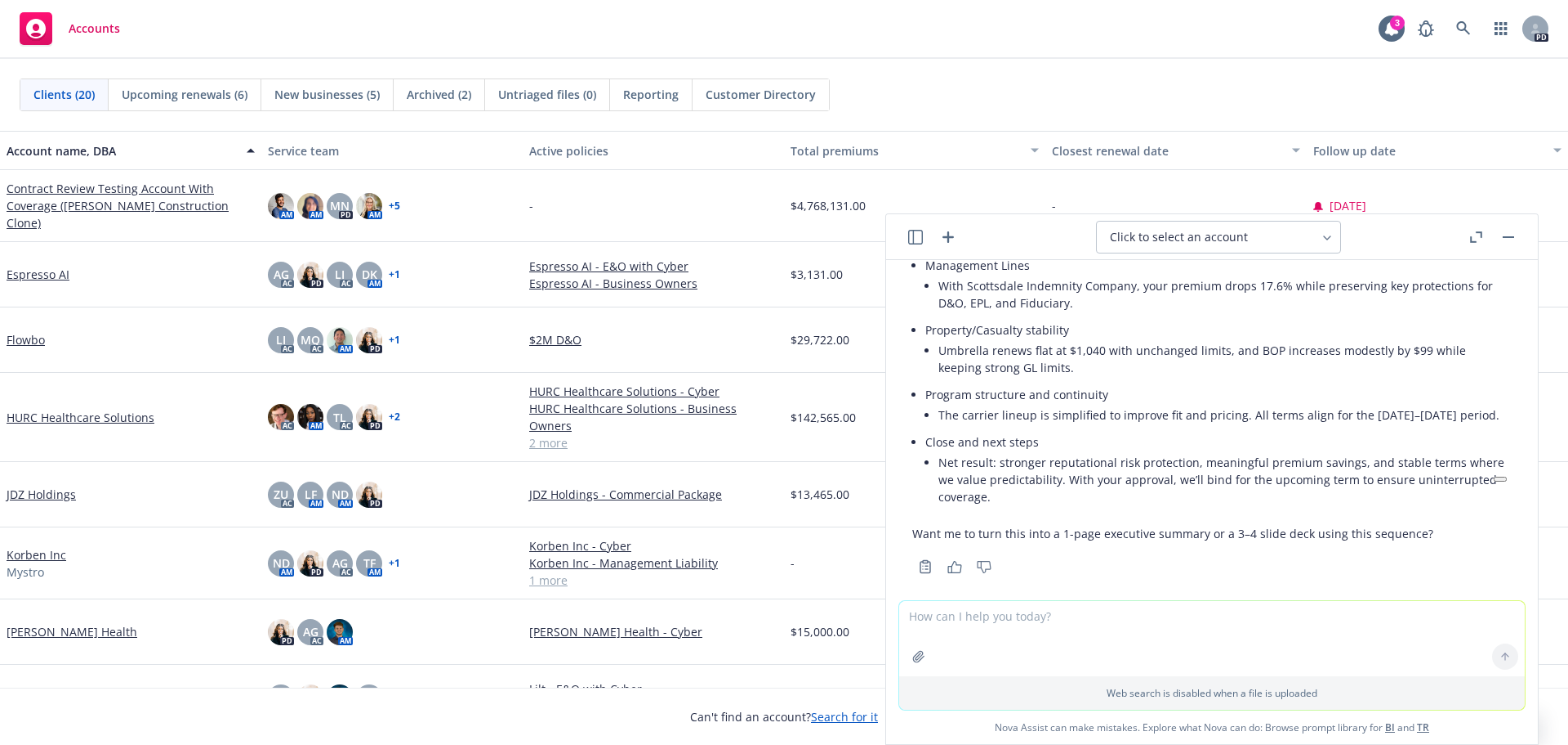
click at [1027, 481] on li "Net result: stronger reputational risk protection, meaningful premium savings, …" at bounding box center [1225, 479] width 573 height 58
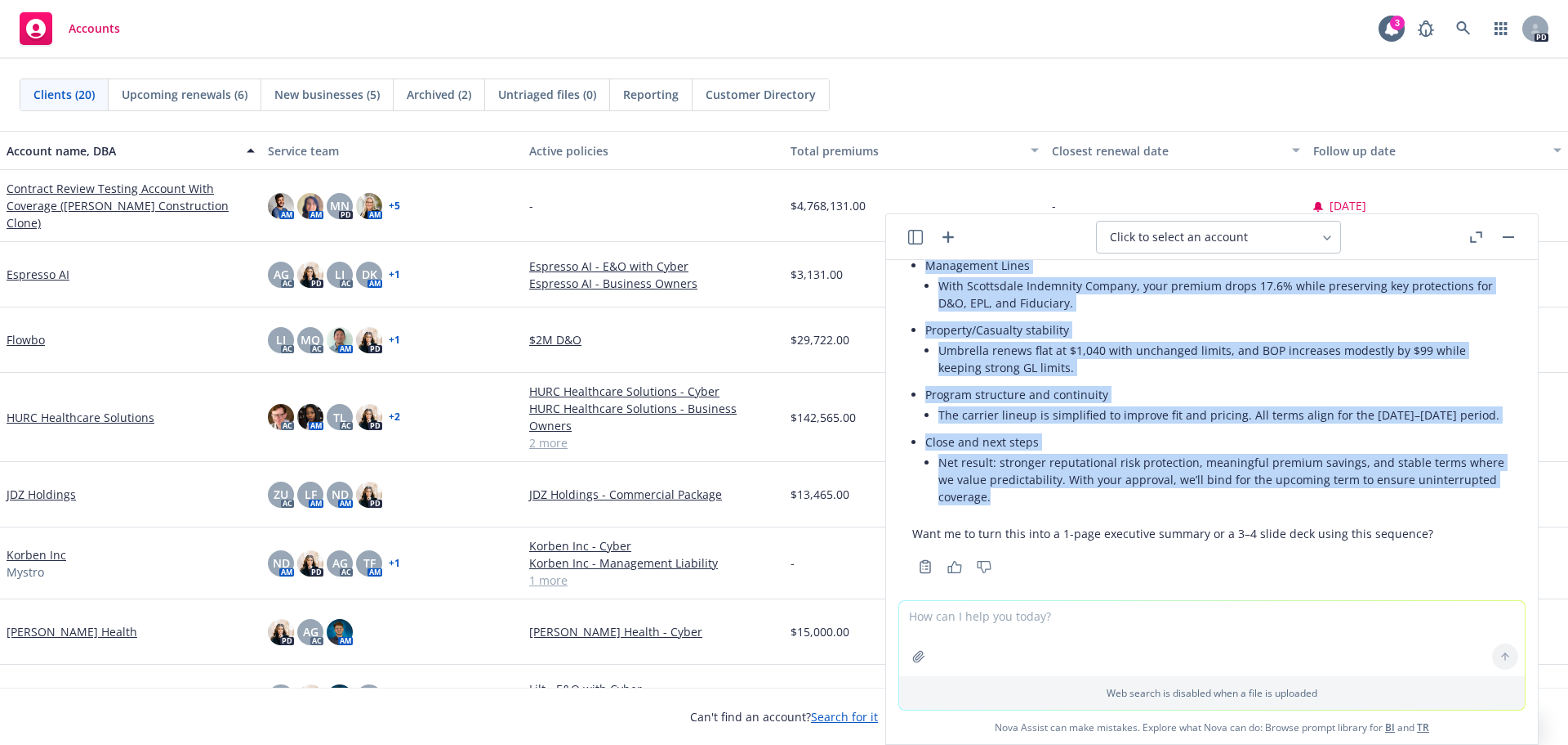
drag, startPoint x: 911, startPoint y: 360, endPoint x: 908, endPoint y: 421, distance: 61.1
copy div "Happy to. Here’s a clean, client-ready order for the talking points and a match…"
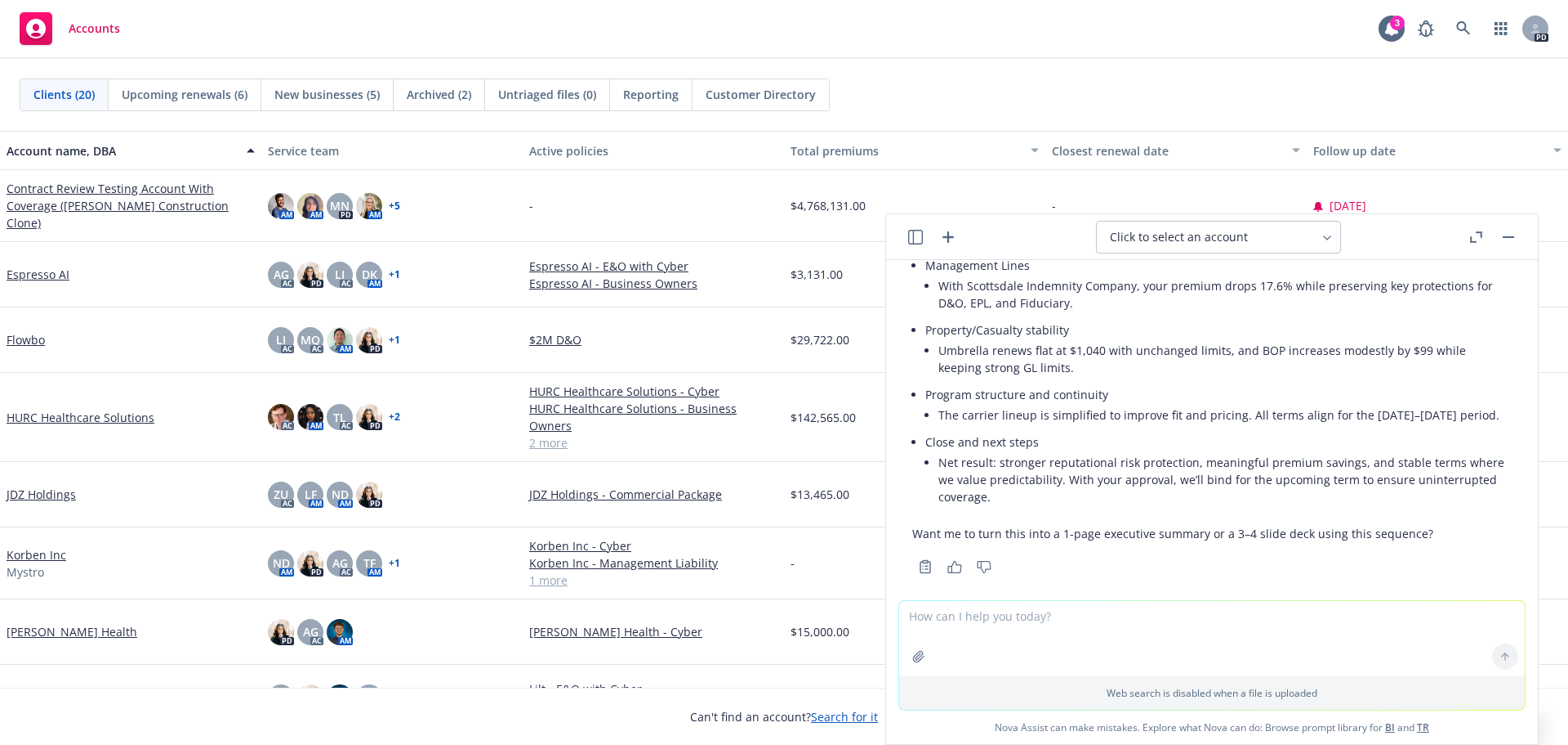
drag, startPoint x: 963, startPoint y: 617, endPoint x: 973, endPoint y: 613, distance: 10.8
click at [963, 617] on textarea at bounding box center [1212, 638] width 626 height 75
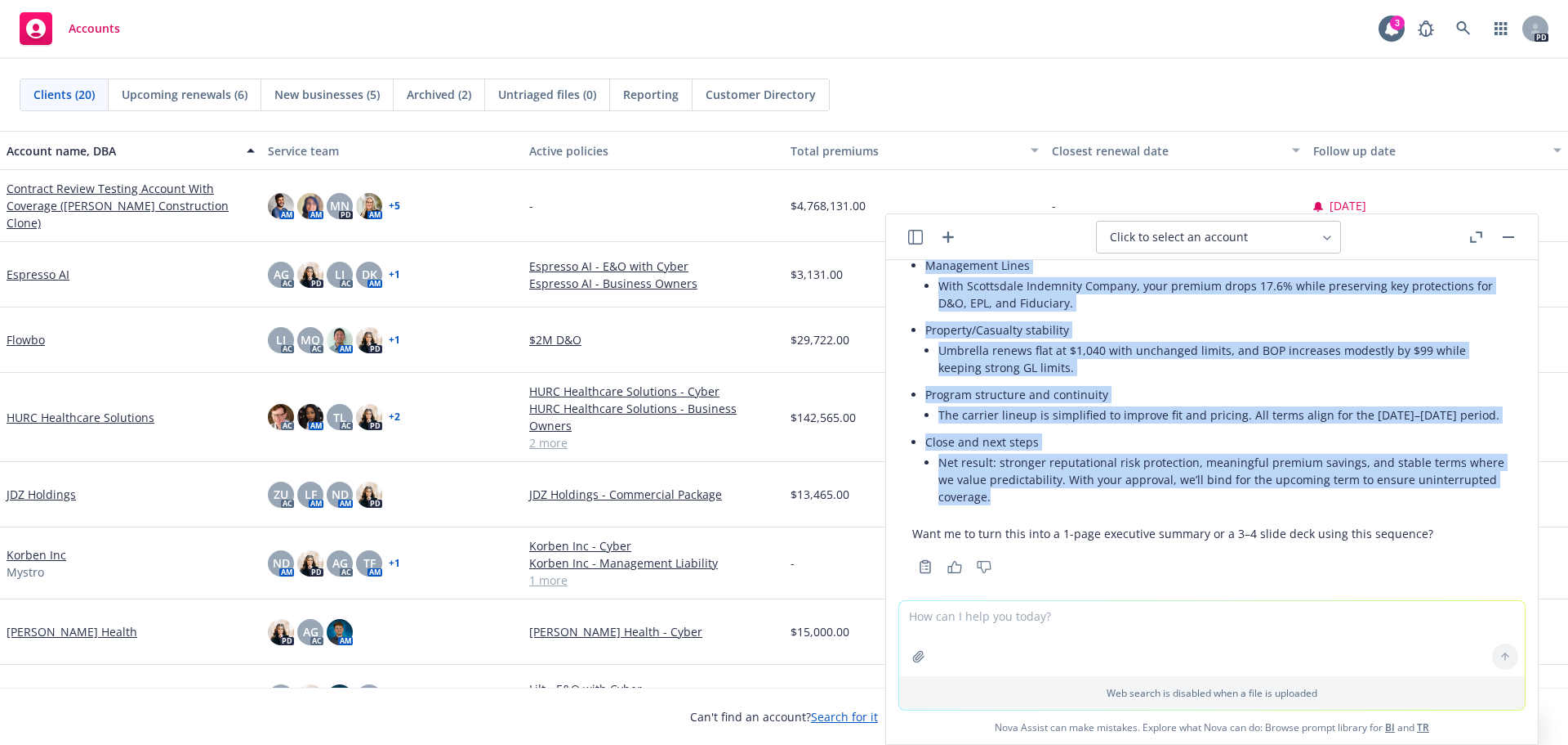
drag, startPoint x: 922, startPoint y: 360, endPoint x: 1466, endPoint y: 492, distance: 559.8
copy div "Total premium down 20.8%: $85,417.88 → $67,689.50 (savings $17,728.38) Cyber up…"
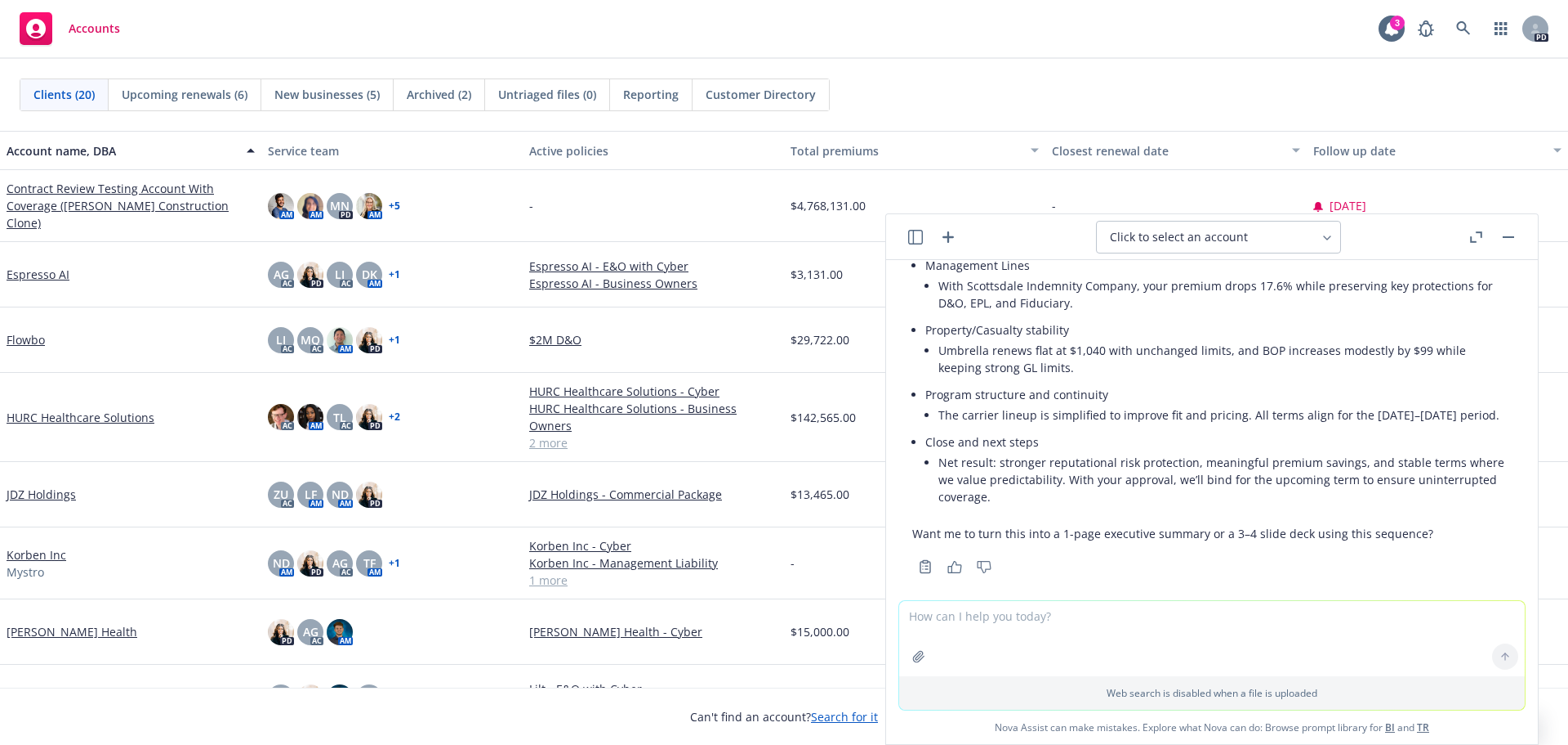
click at [1154, 630] on textarea at bounding box center [1212, 638] width 626 height 75
type textarea "h"
type textarea "f"
type textarea "i"
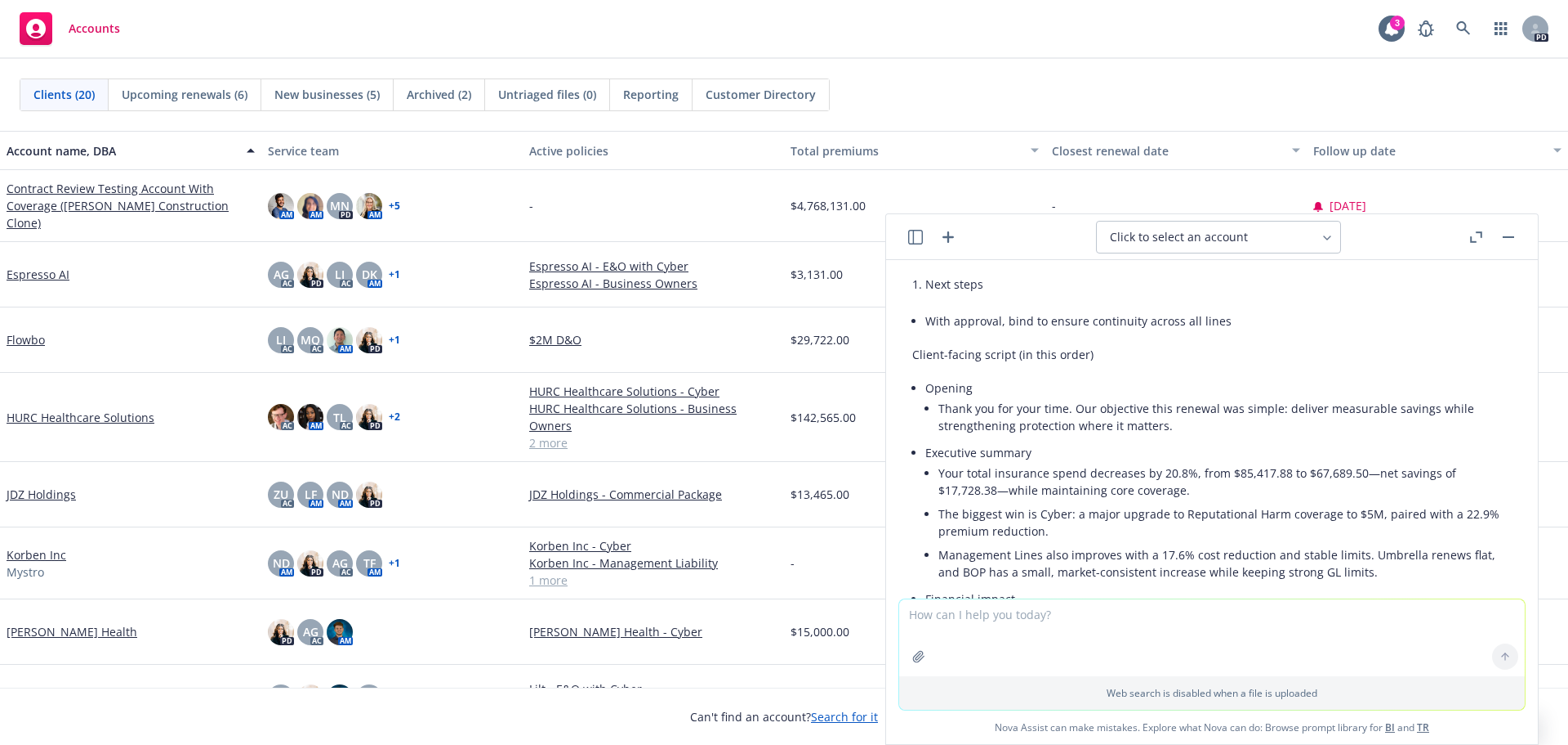
scroll to position [2830, 0]
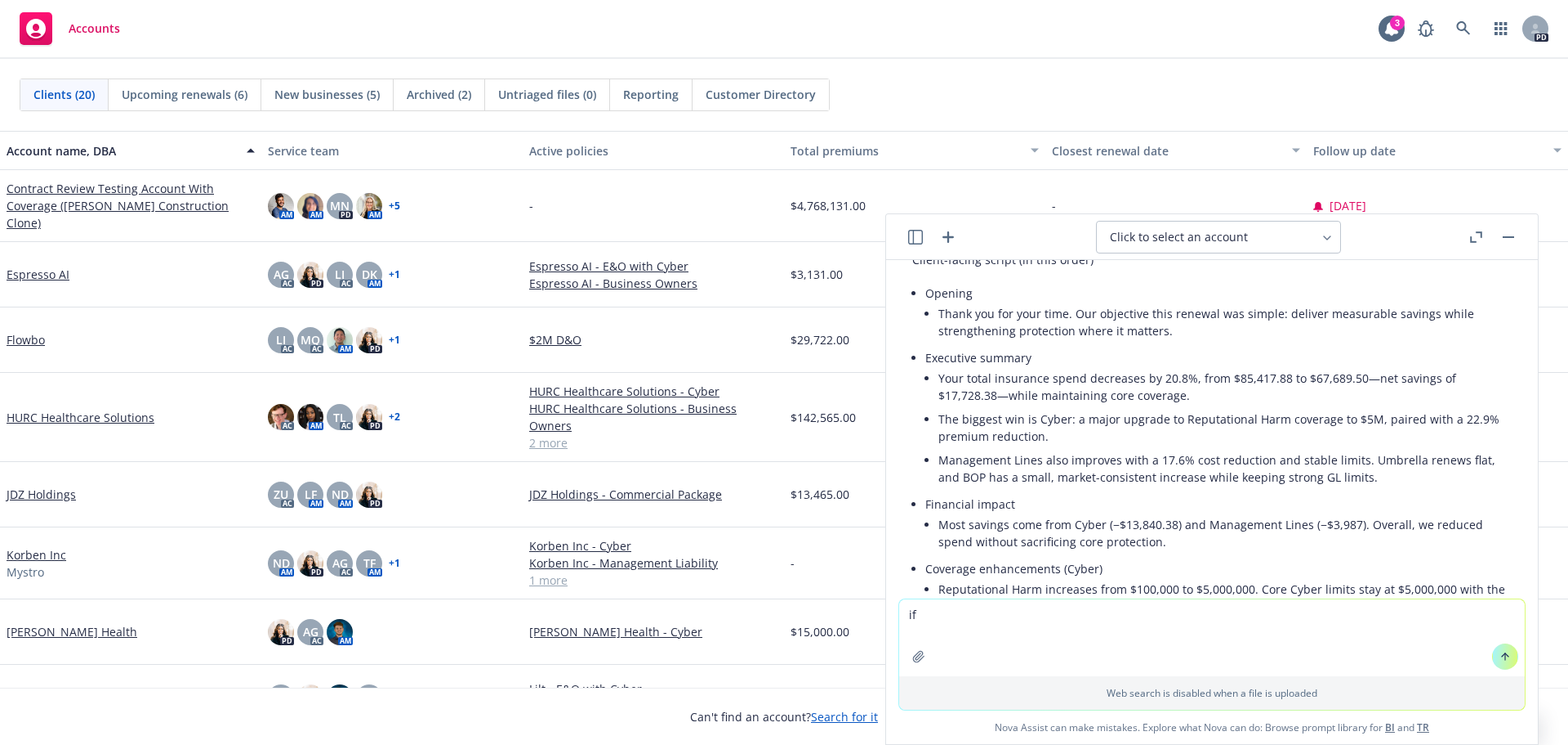
type textarea "i"
type textarea "t"
type textarea "a"
click at [965, 608] on textarea "last years periym was" at bounding box center [1212, 637] width 626 height 77
drag, startPoint x: 968, startPoint y: 613, endPoint x: 985, endPoint y: 637, distance: 29.4
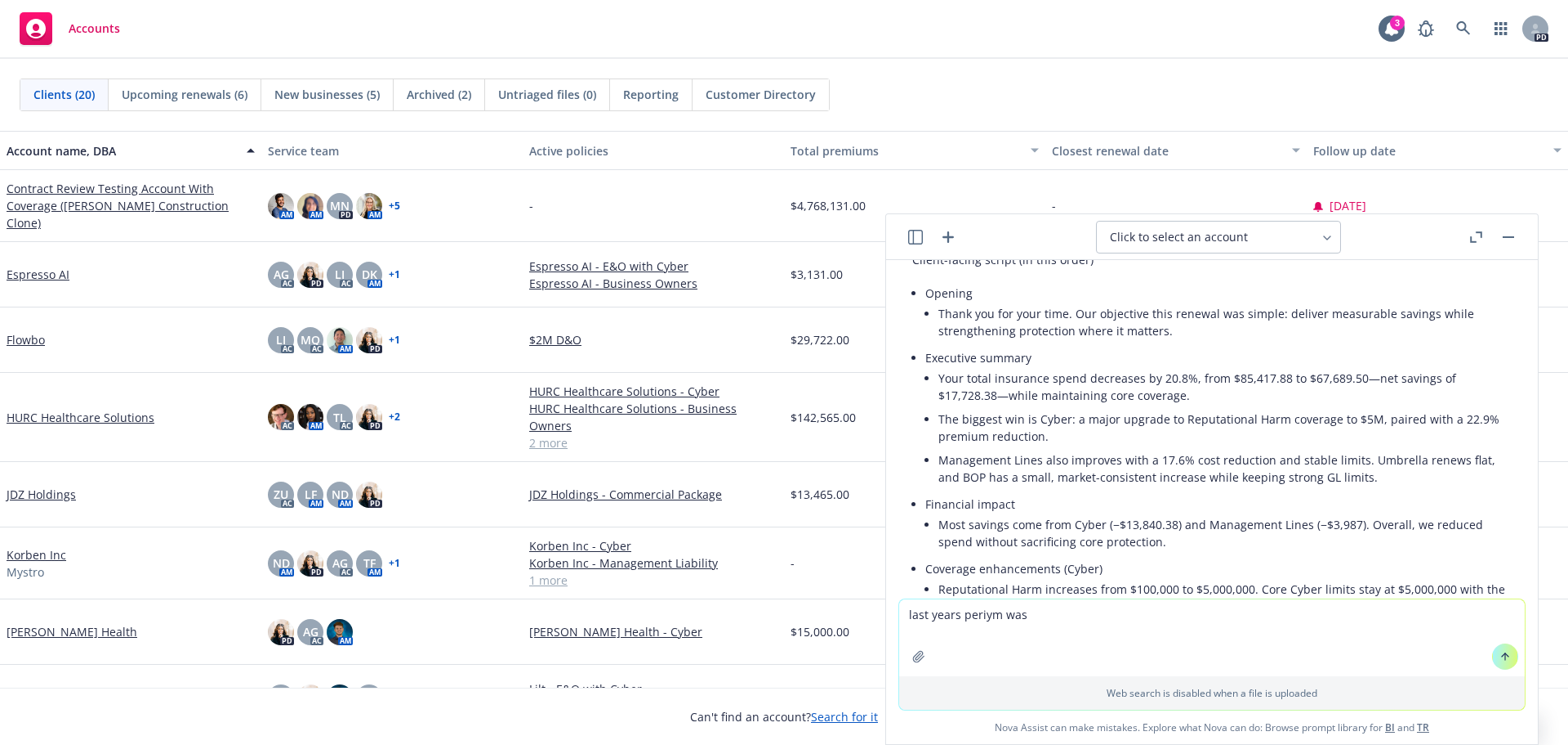
click at [985, 637] on textarea "last years periym was" at bounding box center [1212, 637] width 626 height 77
drag, startPoint x: 993, startPoint y: 616, endPoint x: 955, endPoint y: 611, distance: 38.3
click at [955, 611] on textarea "last years periym was" at bounding box center [1212, 637] width 626 height 77
click at [1039, 614] on textarea "last years preium was was on a 15.5 month term" at bounding box center [1212, 637] width 626 height 77
click at [1201, 613] on textarea "last years preium was based on a 15.5 month term" at bounding box center [1212, 637] width 626 height 77
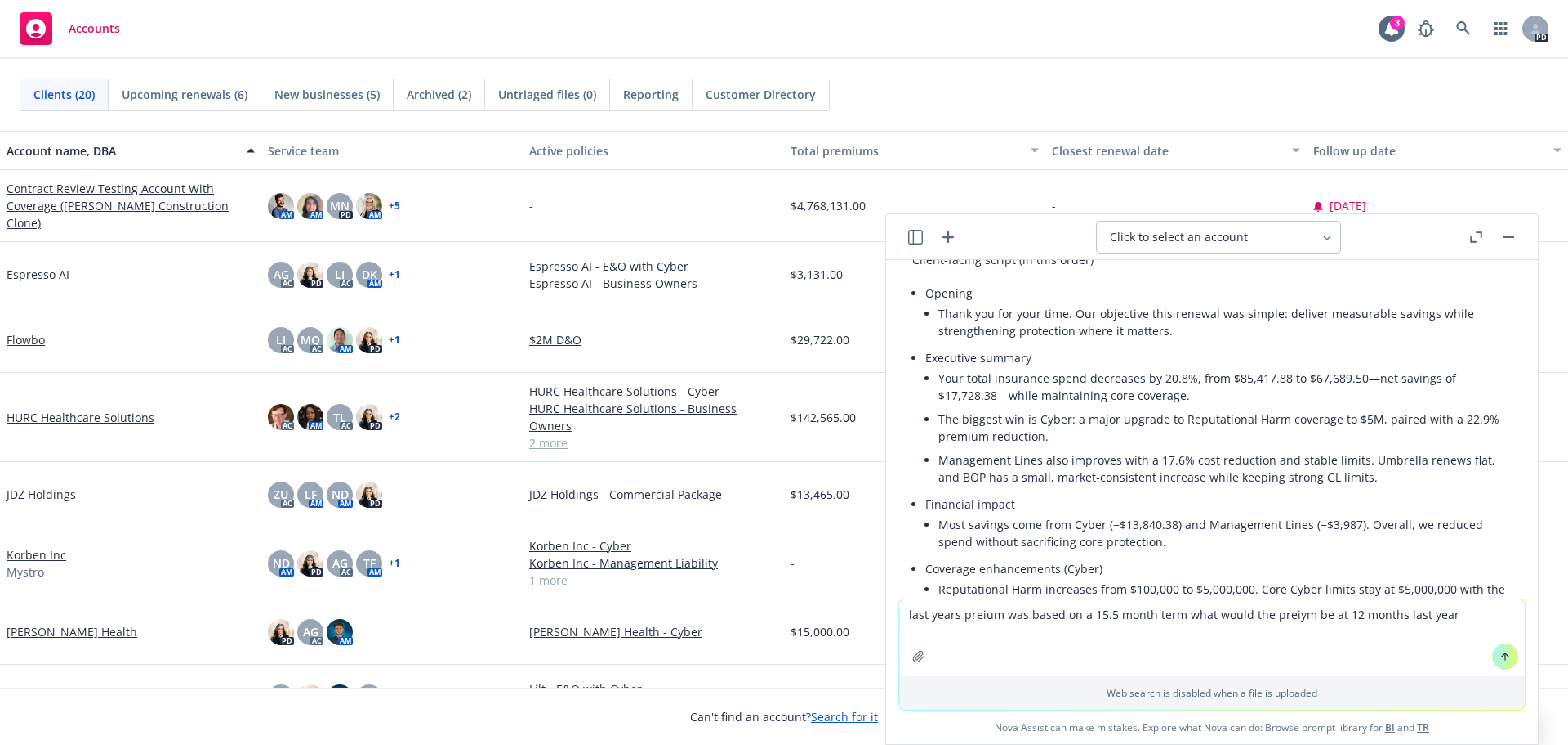
click at [1274, 617] on textarea "last years preium was based on a 15.5 month term what would the preiym be at 12…" at bounding box center [1212, 637] width 626 height 77
type textarea "last years preium was based on a 15.5 month term what would the premium be at 1…"
click at [1467, 620] on textarea "last years preium was based on a 15.5 month term what would the premium be at 1…" at bounding box center [1212, 637] width 626 height 77
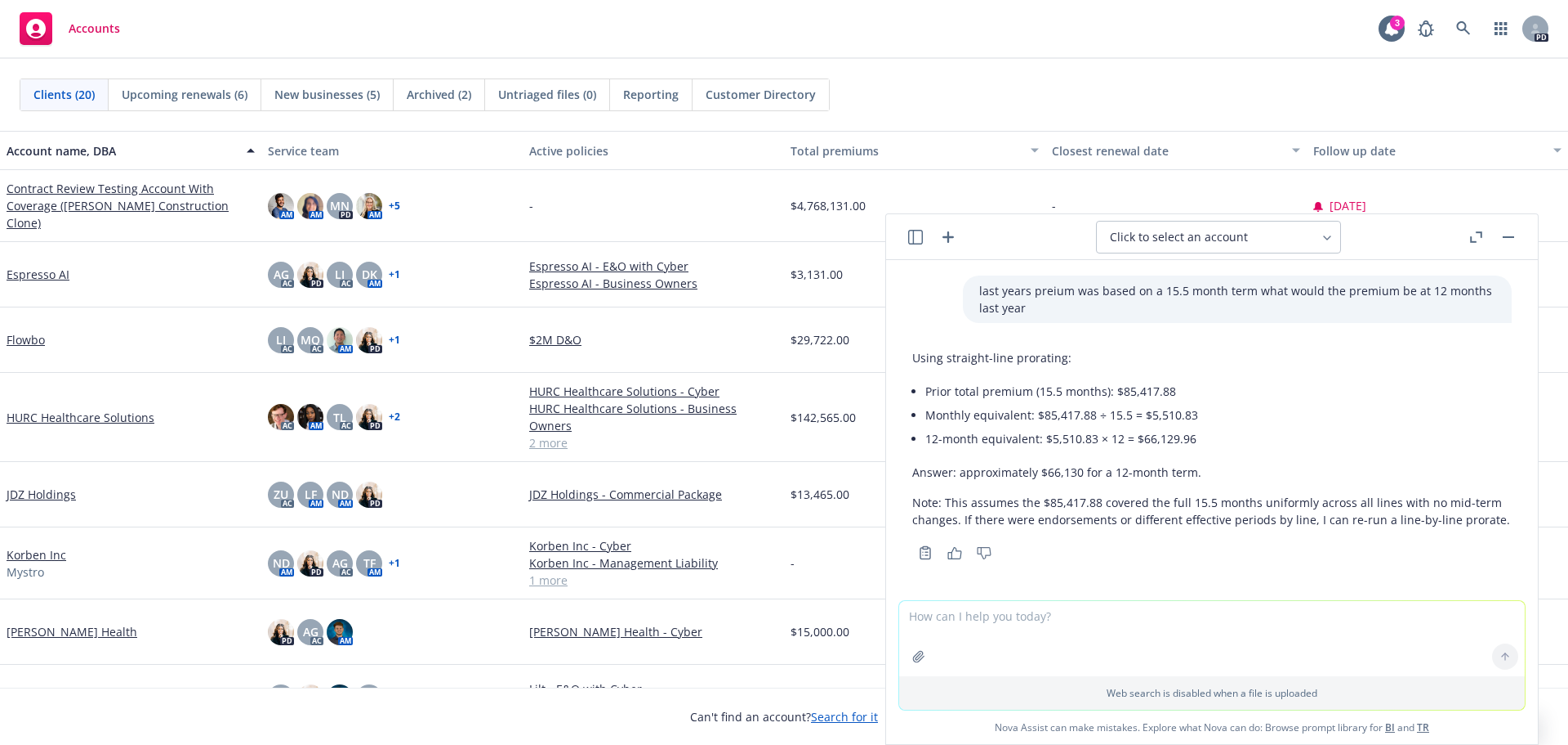
scroll to position [3564, 0]
click at [982, 619] on textarea at bounding box center [1212, 638] width 626 height 75
type textarea "can you do it line by line by coverage"
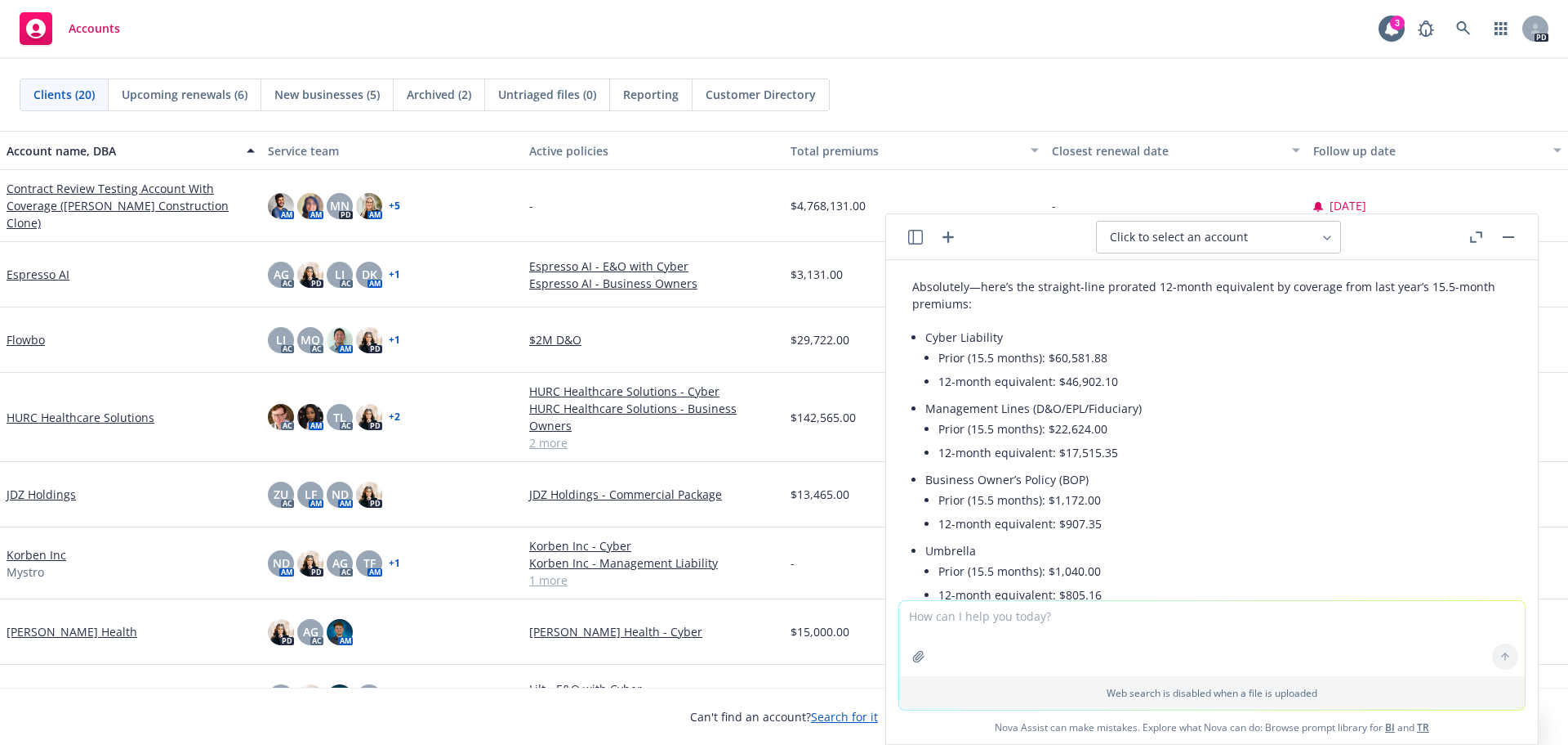
scroll to position [3894, 0]
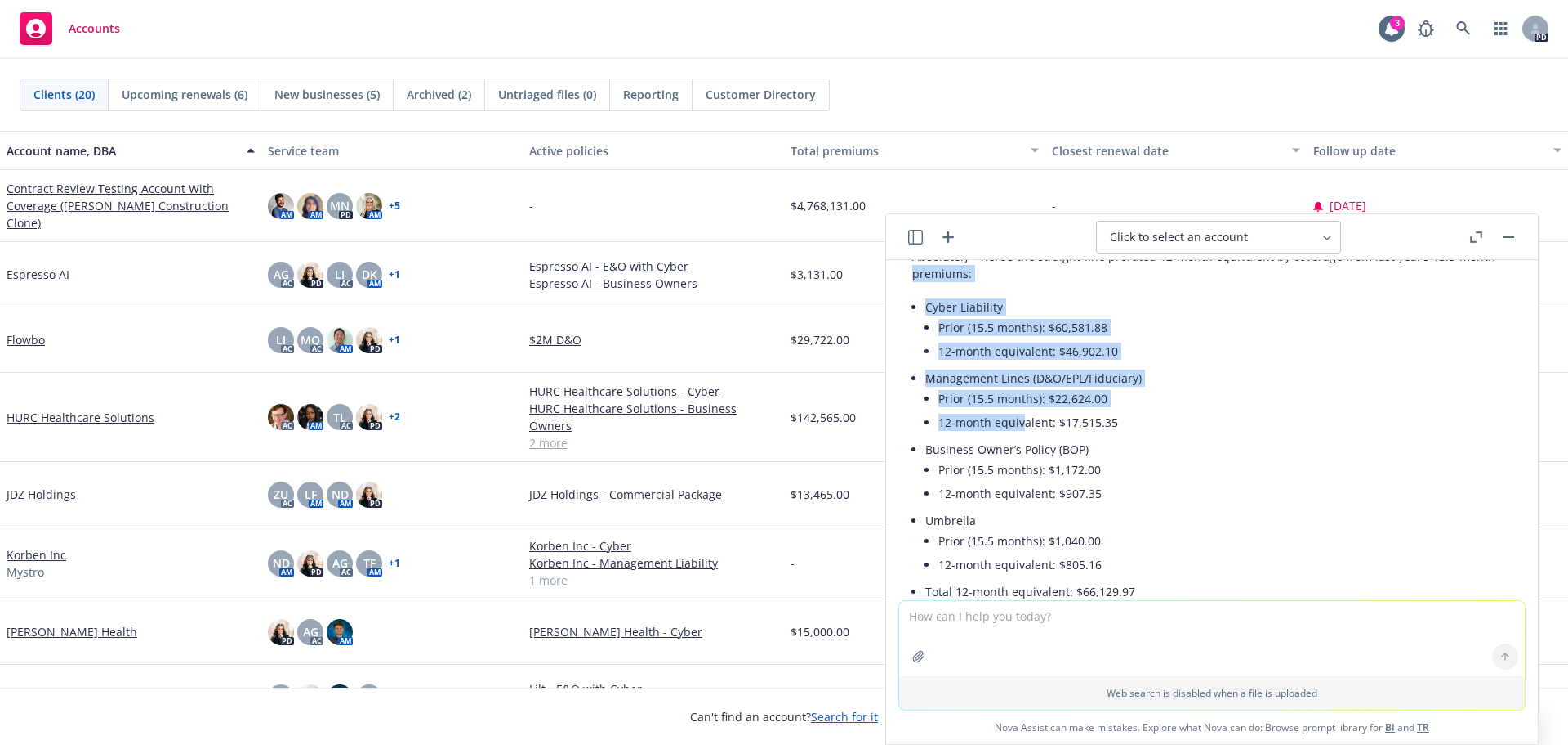
drag, startPoint x: 901, startPoint y: 353, endPoint x: 1024, endPoint y: 436, distance: 148.4
click at [1024, 436] on div "Absolutely—here’s the straight-line prorated 12-month equivalent by coverage fr…" at bounding box center [1212, 493] width 626 height 506
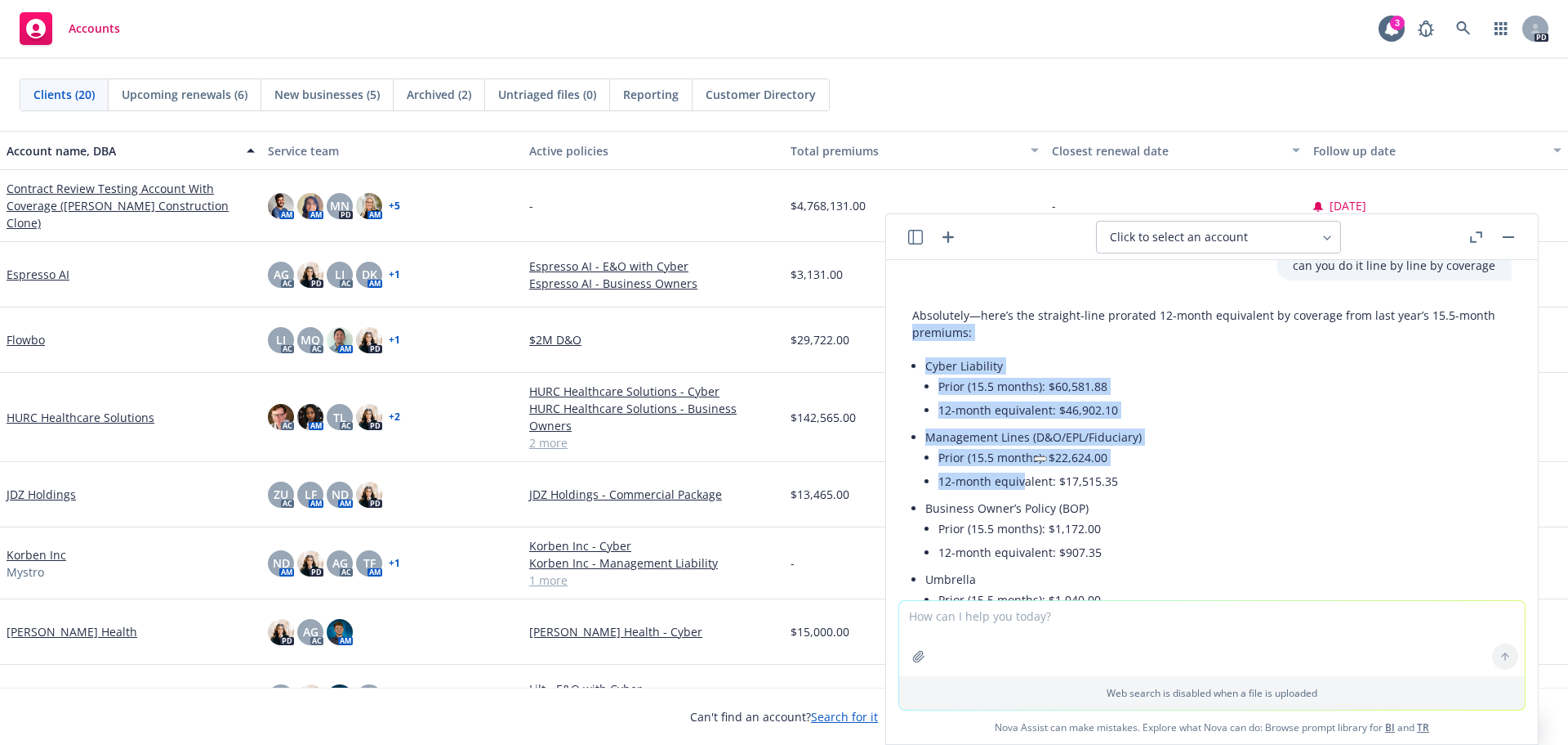
click at [1031, 347] on div "Absolutely—here’s the straight-line prorated 12-month equivalent by coverage fr…" at bounding box center [1212, 538] width 600 height 477
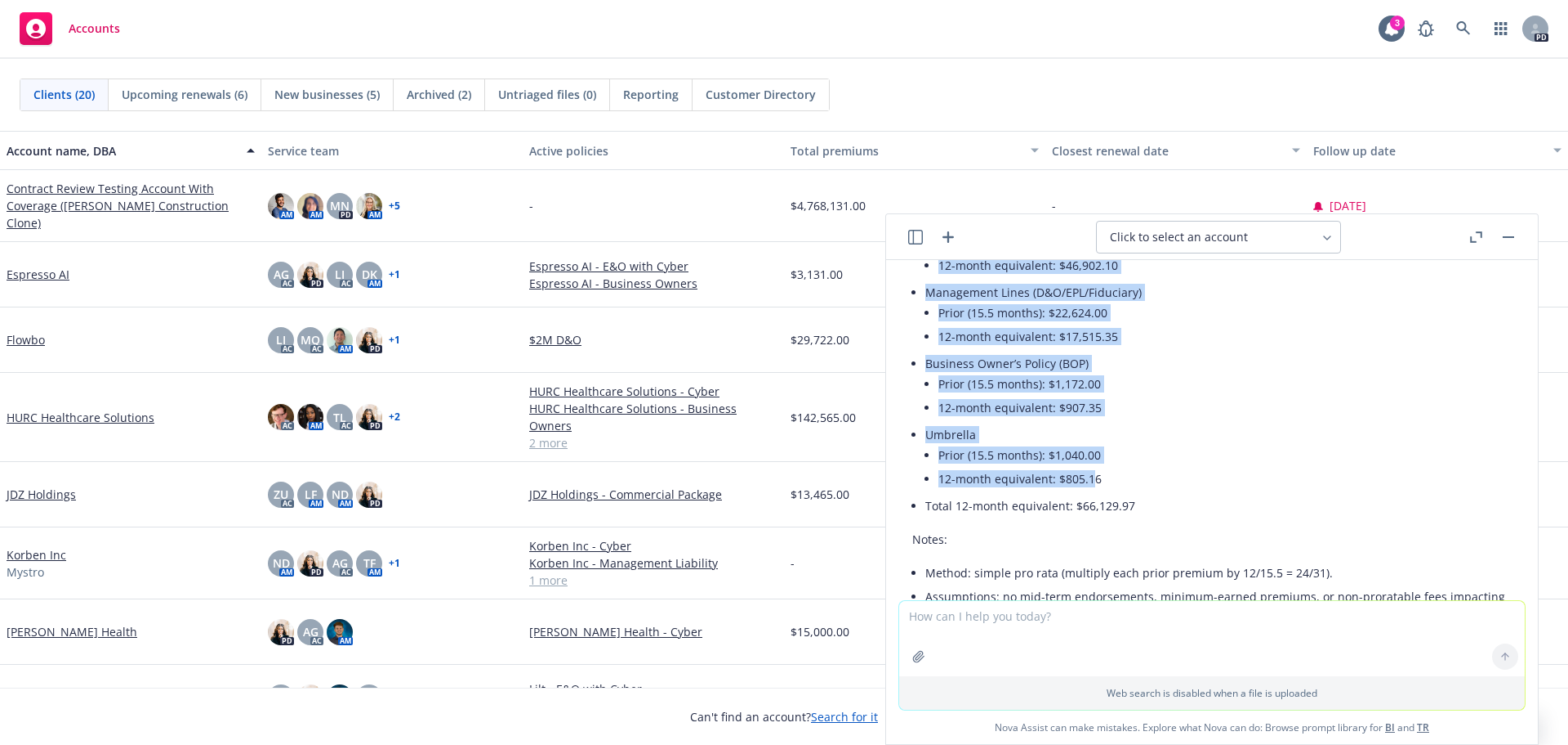
scroll to position [4058, 0]
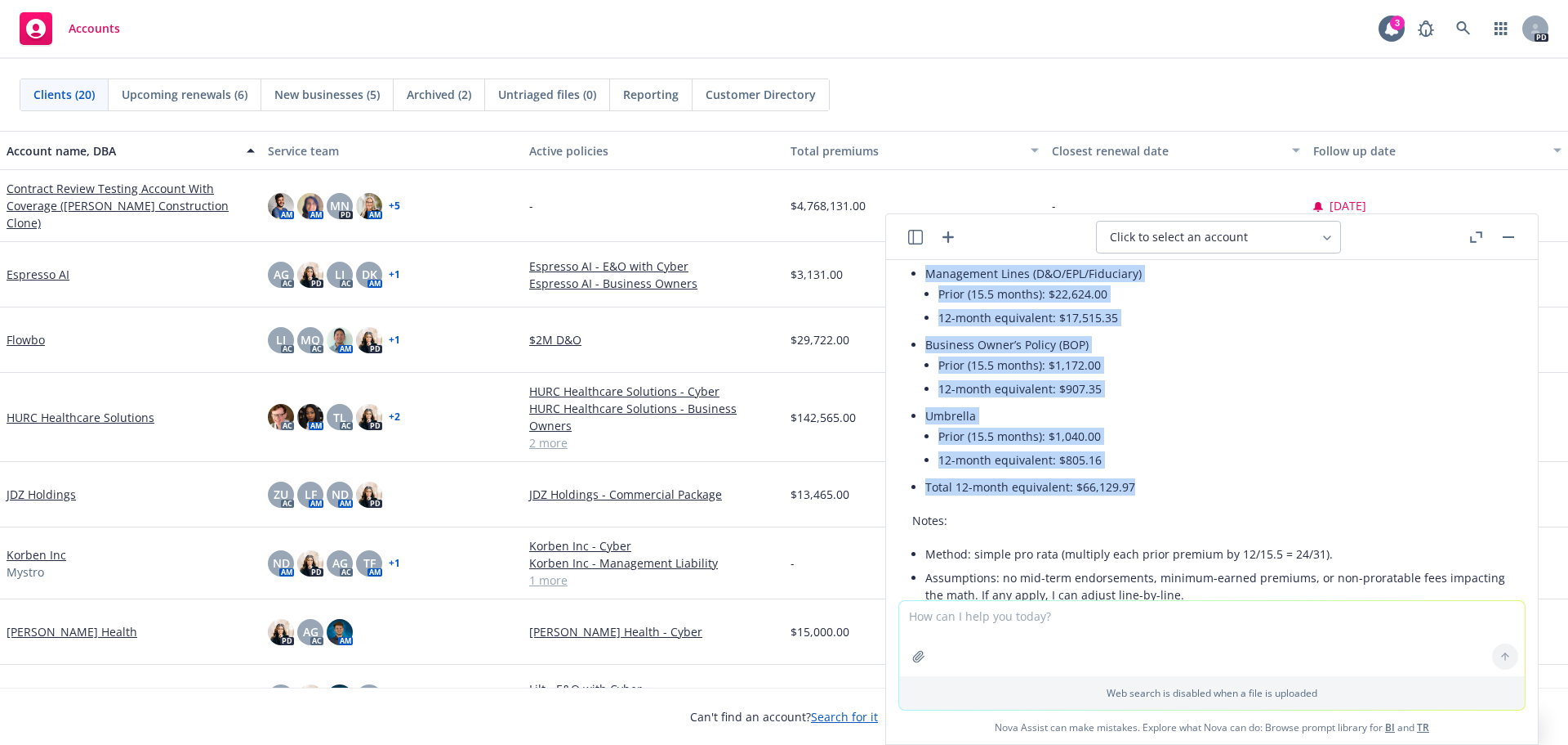
drag, startPoint x: 926, startPoint y: 315, endPoint x: 1131, endPoint y: 495, distance: 272.8
click at [1131, 495] on div "Absolutely—here’s the straight-line prorated 12-month equivalent by coverage fr…" at bounding box center [1212, 374] width 600 height 477
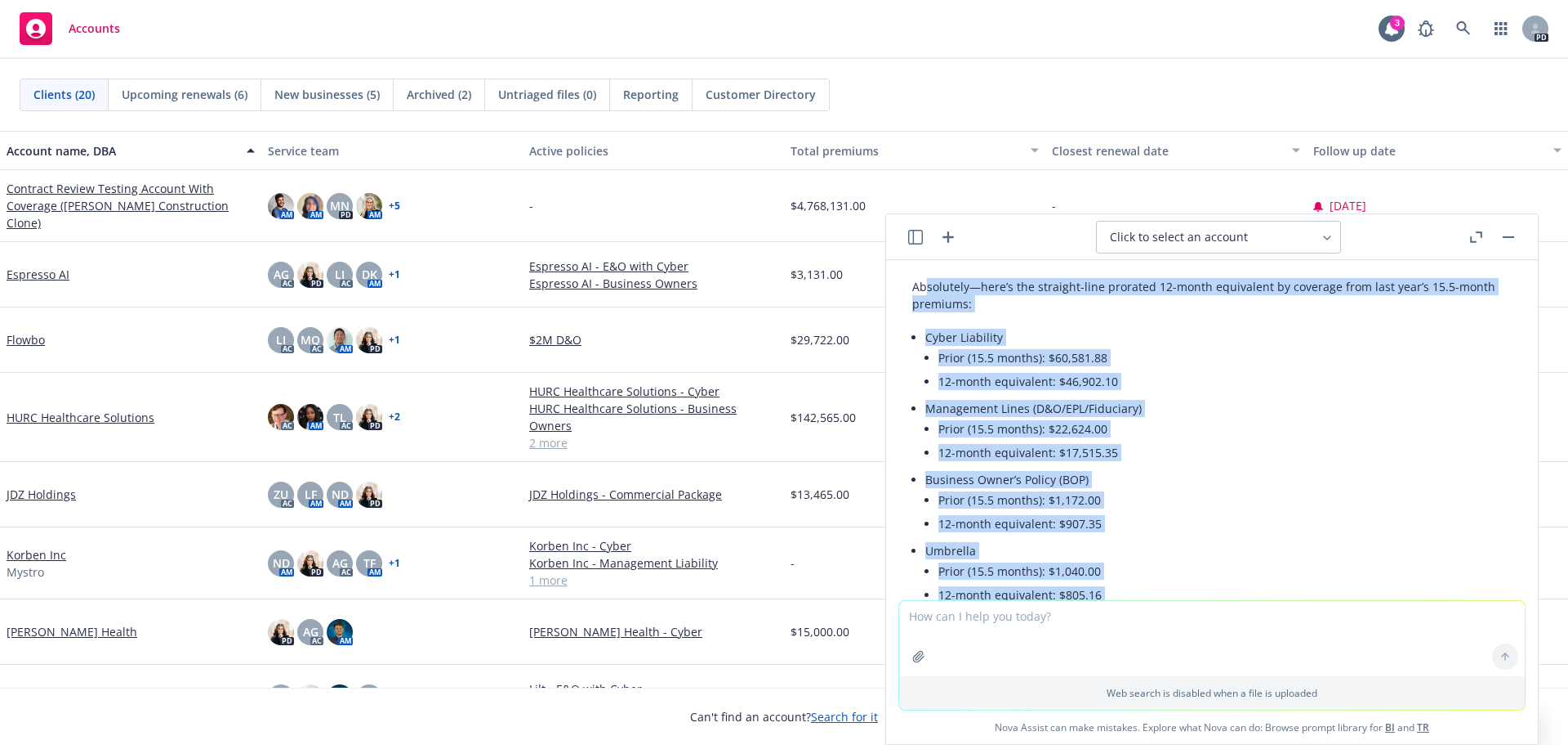
scroll to position [3894, 0]
